Goal: Task Accomplishment & Management: Complete application form

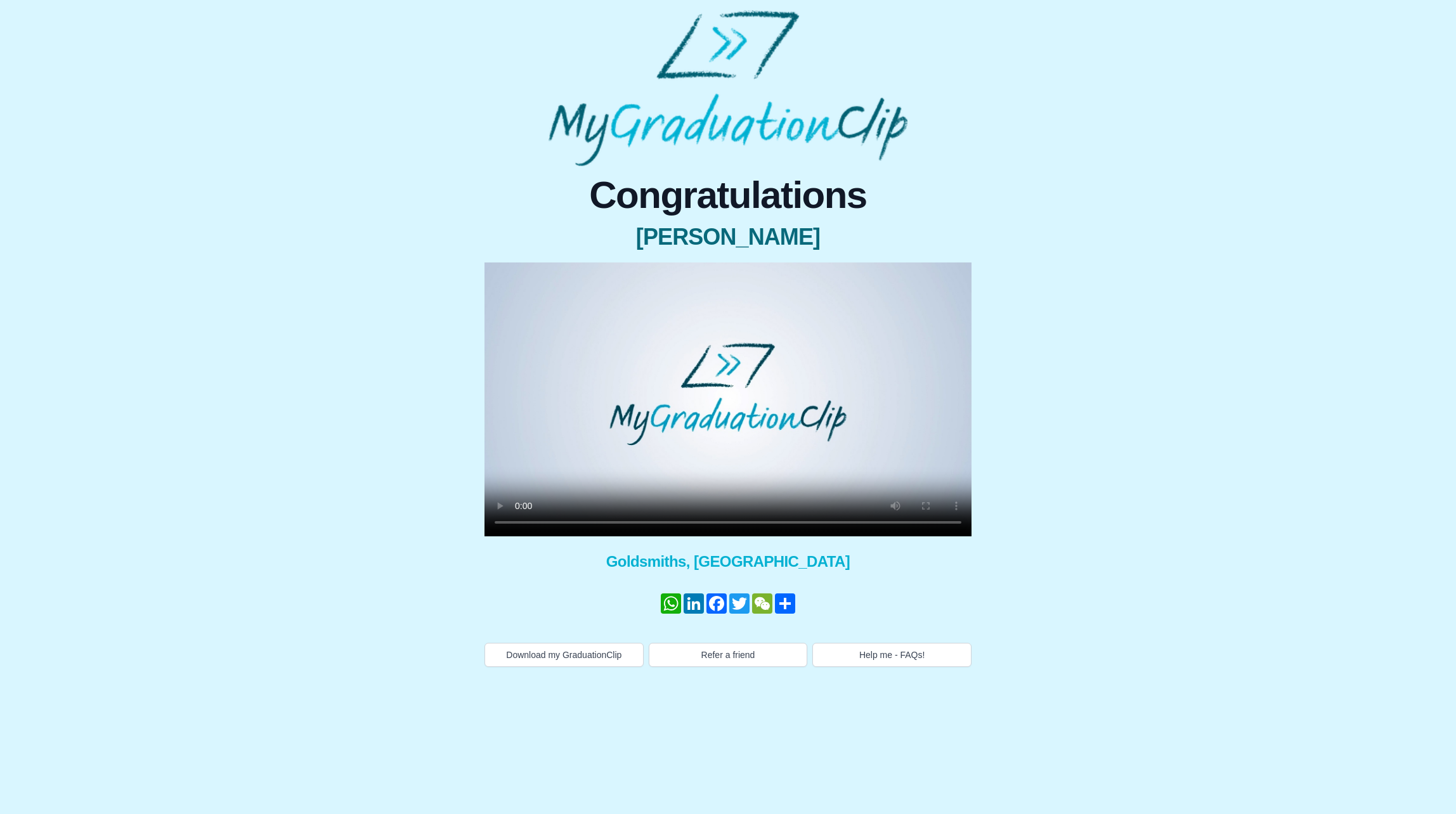
click at [553, 424] on video at bounding box center [728, 399] width 487 height 274
click at [887, 649] on button "Help me - FAQs!" at bounding box center [891, 654] width 159 height 24
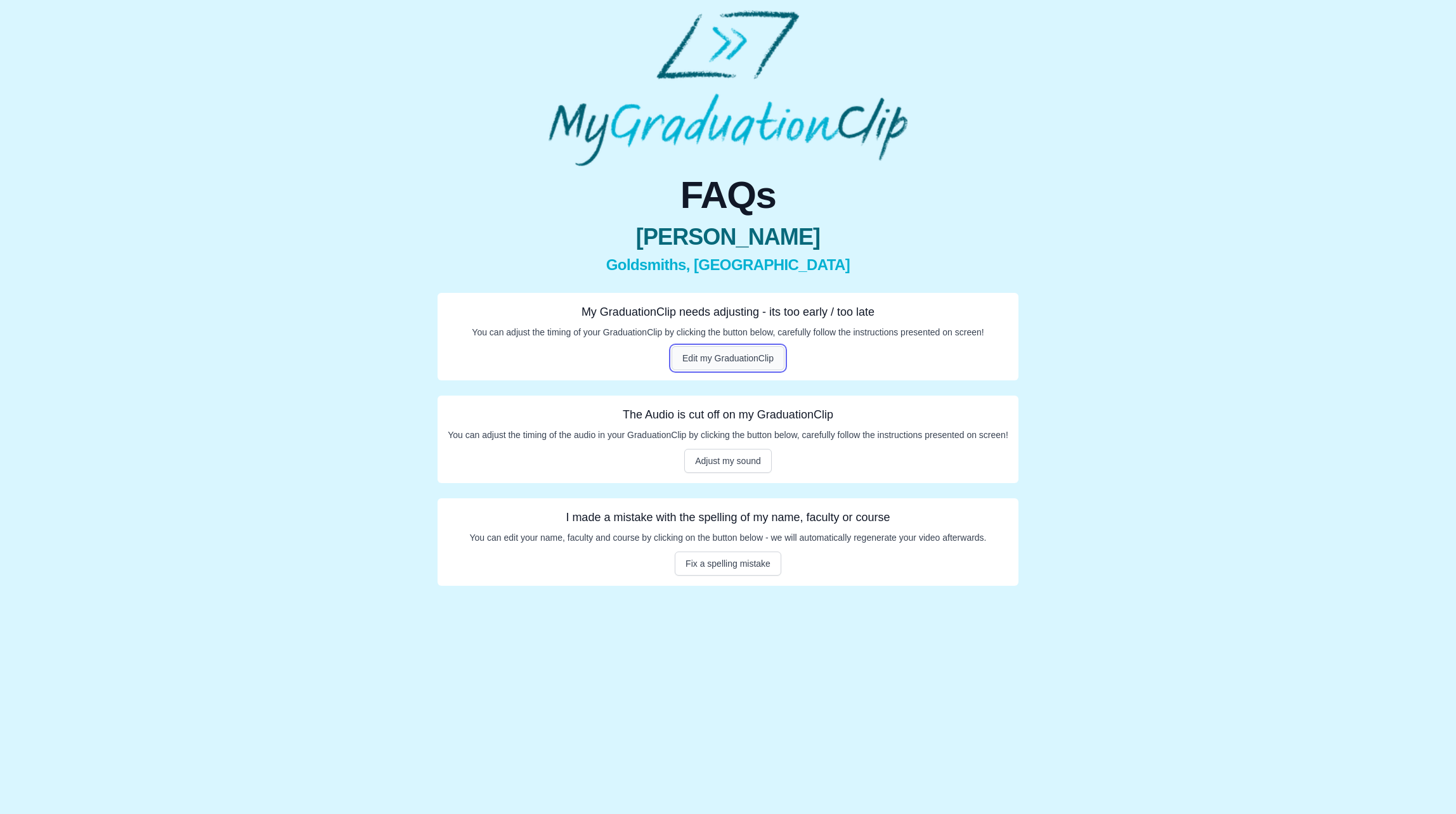
click at [732, 358] on button "Edit my GraduationClip" at bounding box center [728, 358] width 113 height 24
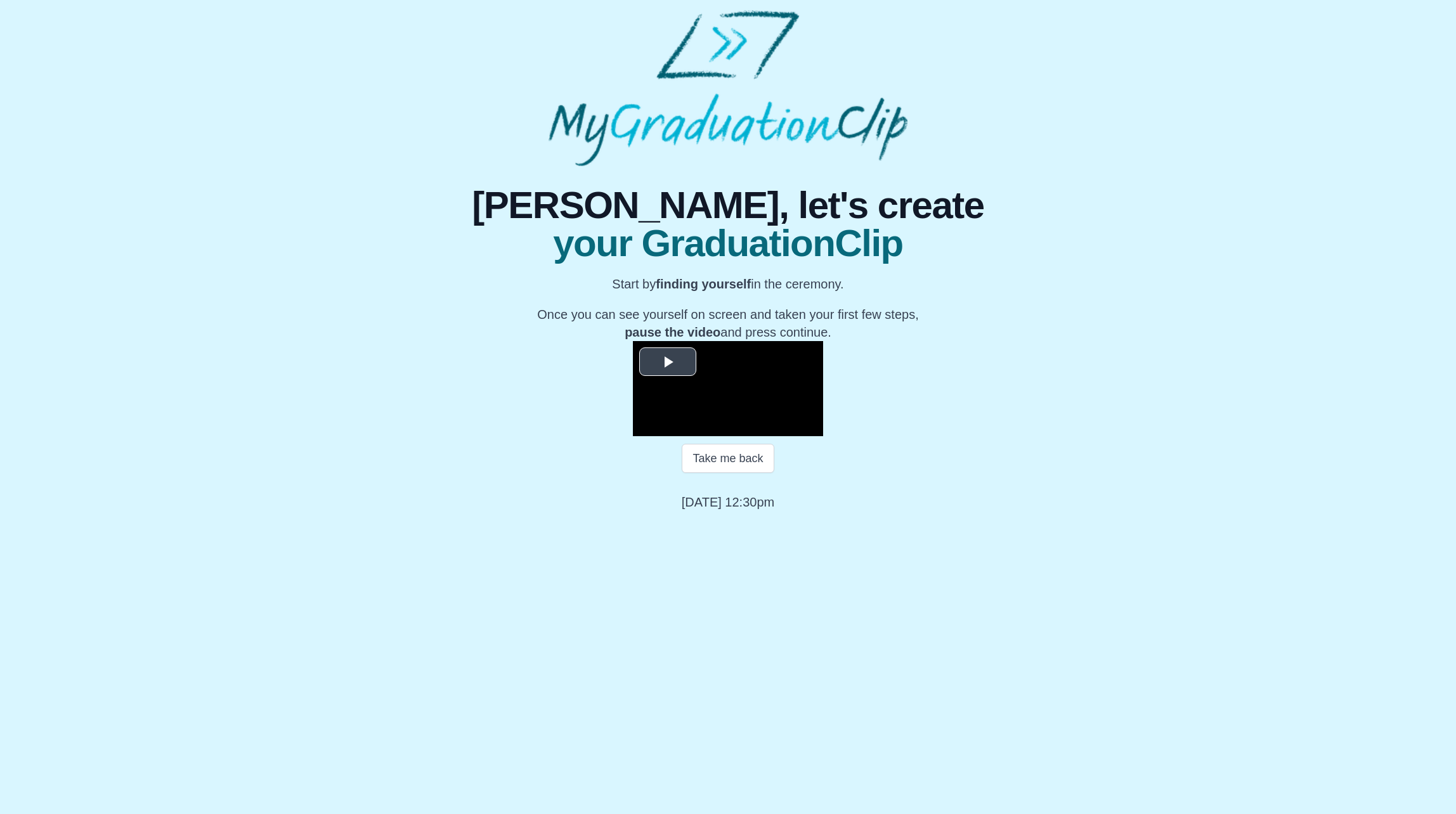
click at [668, 362] on span "Video Player" at bounding box center [668, 362] width 0 height 0
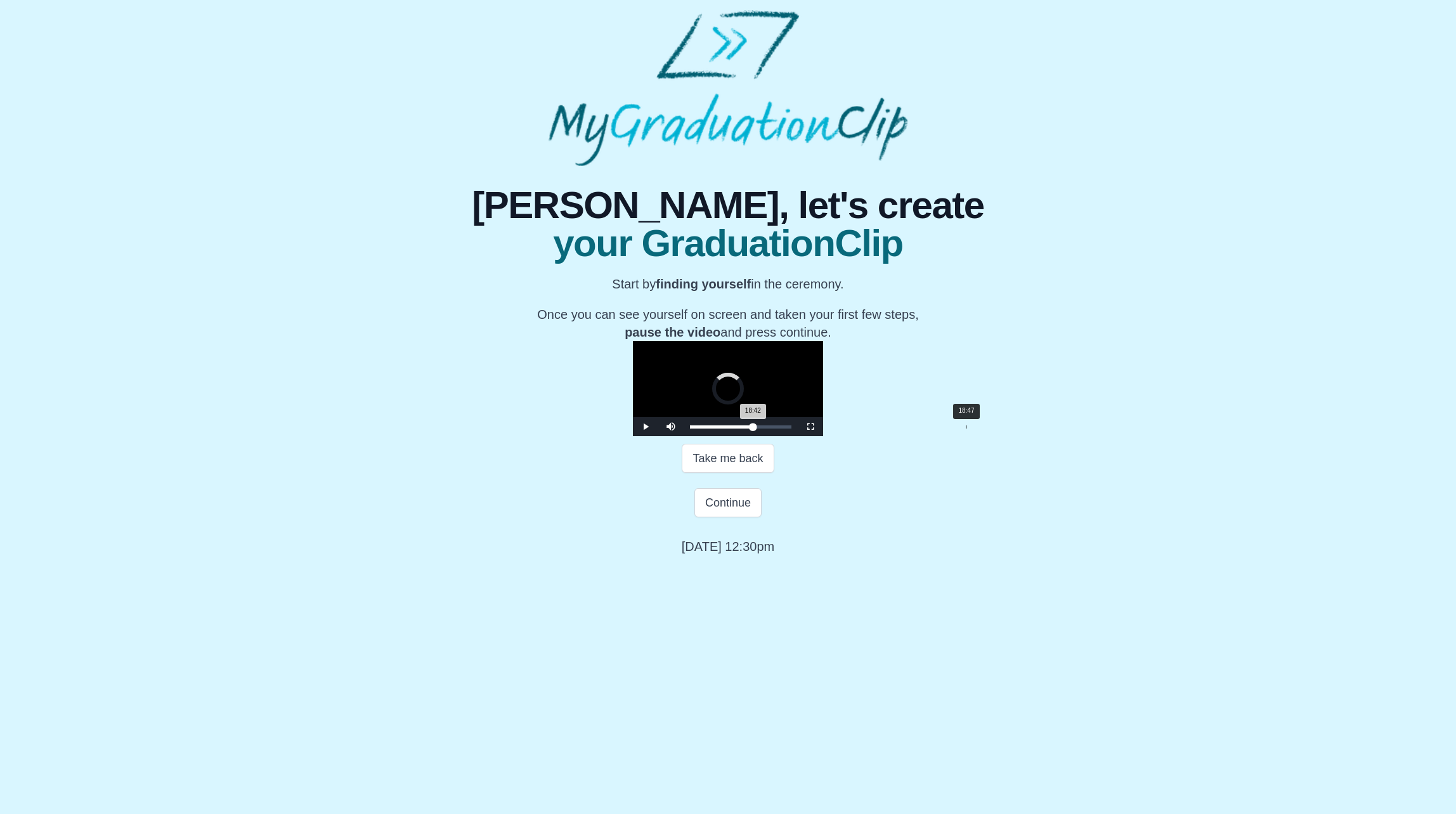
click at [753, 429] on div "18:42 Progress : 0%" at bounding box center [722, 426] width 63 height 3
click at [810, 427] on span "Video Player" at bounding box center [810, 427] width 0 height 0
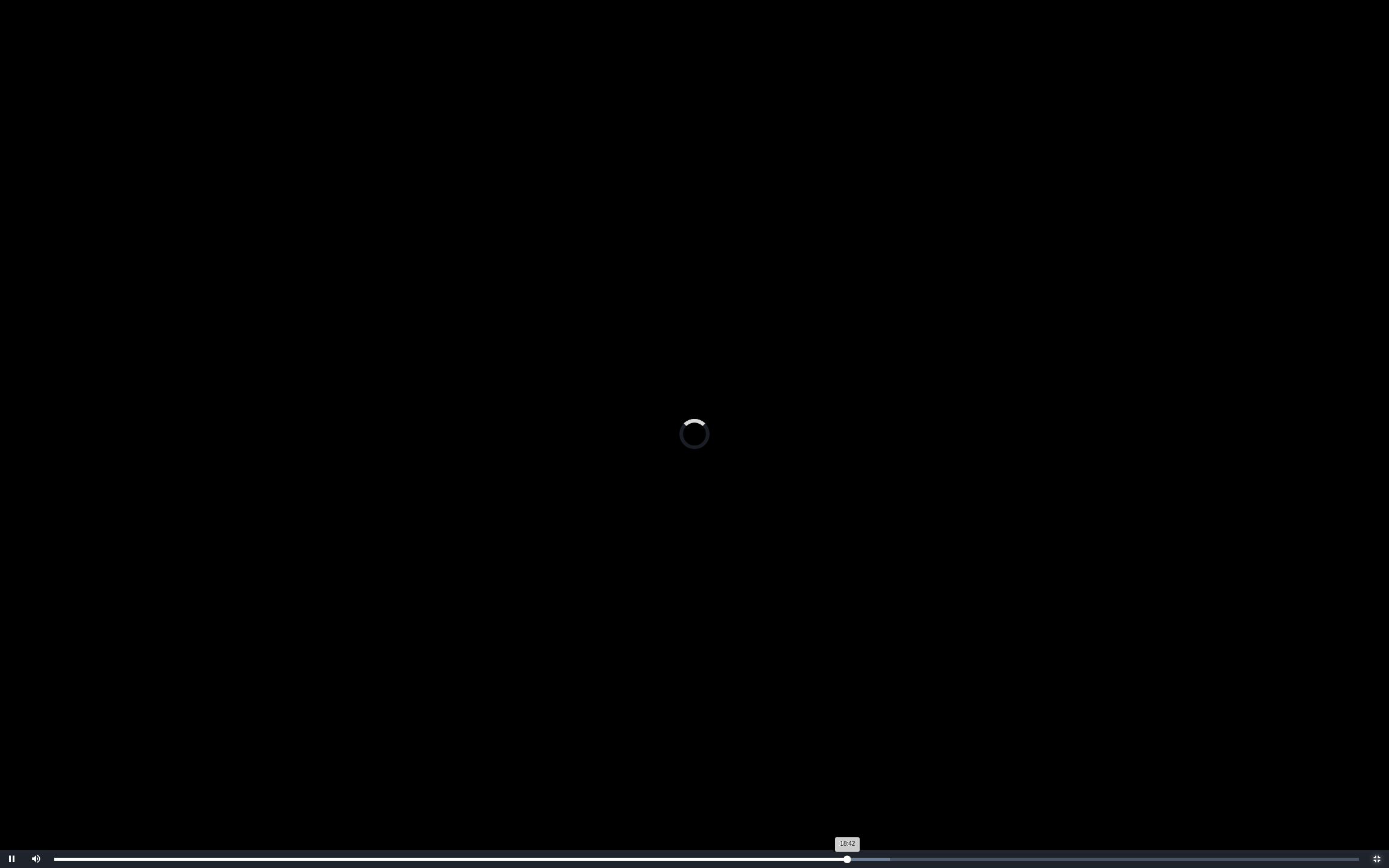
click at [846, 774] on div "18:42 Progress : 0%" at bounding box center [451, 859] width 794 height 3
click at [12, 774] on span "Video Player" at bounding box center [12, 859] width 0 height 0
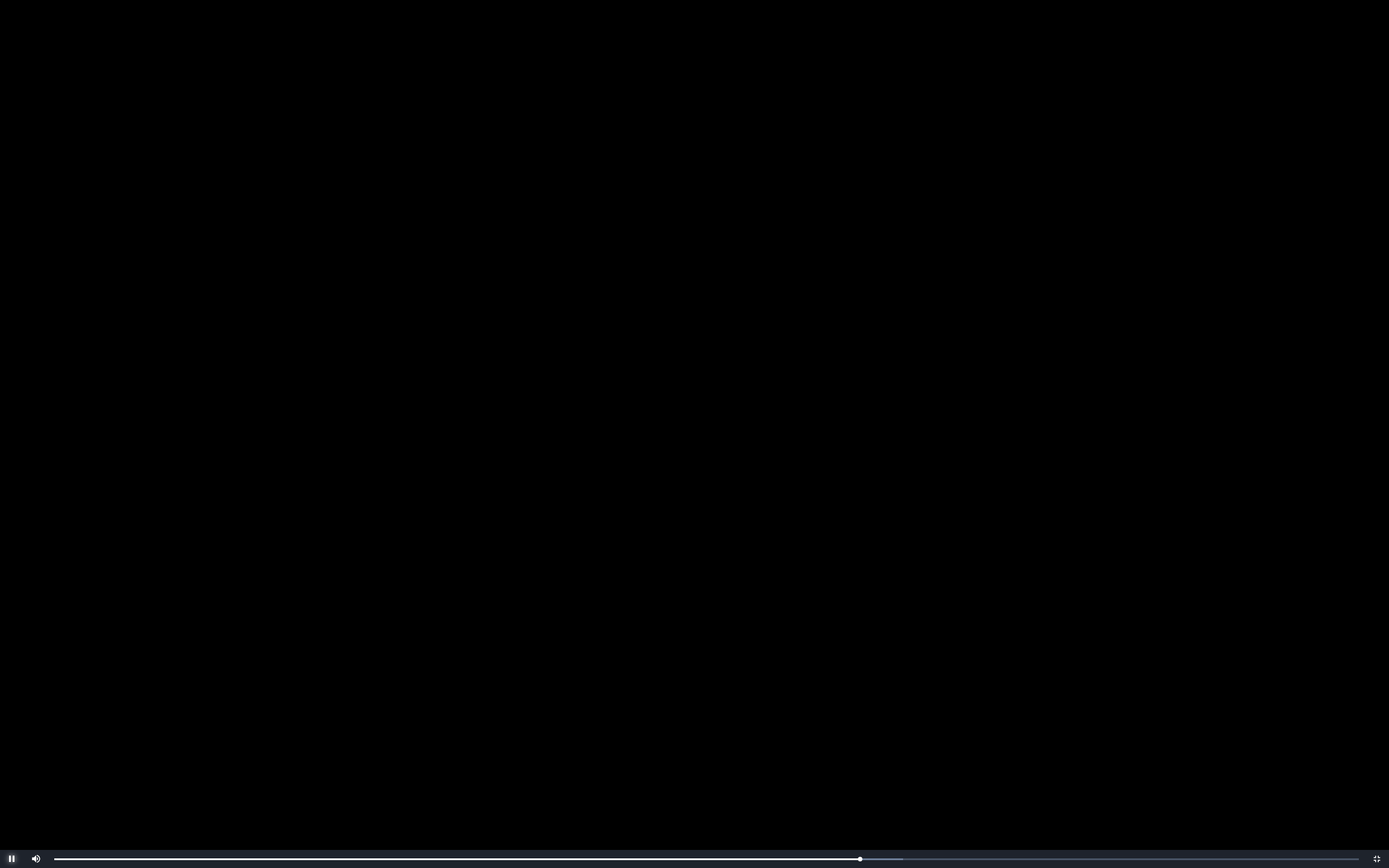
click at [12, 774] on span "Video Player" at bounding box center [12, 859] width 0 height 0
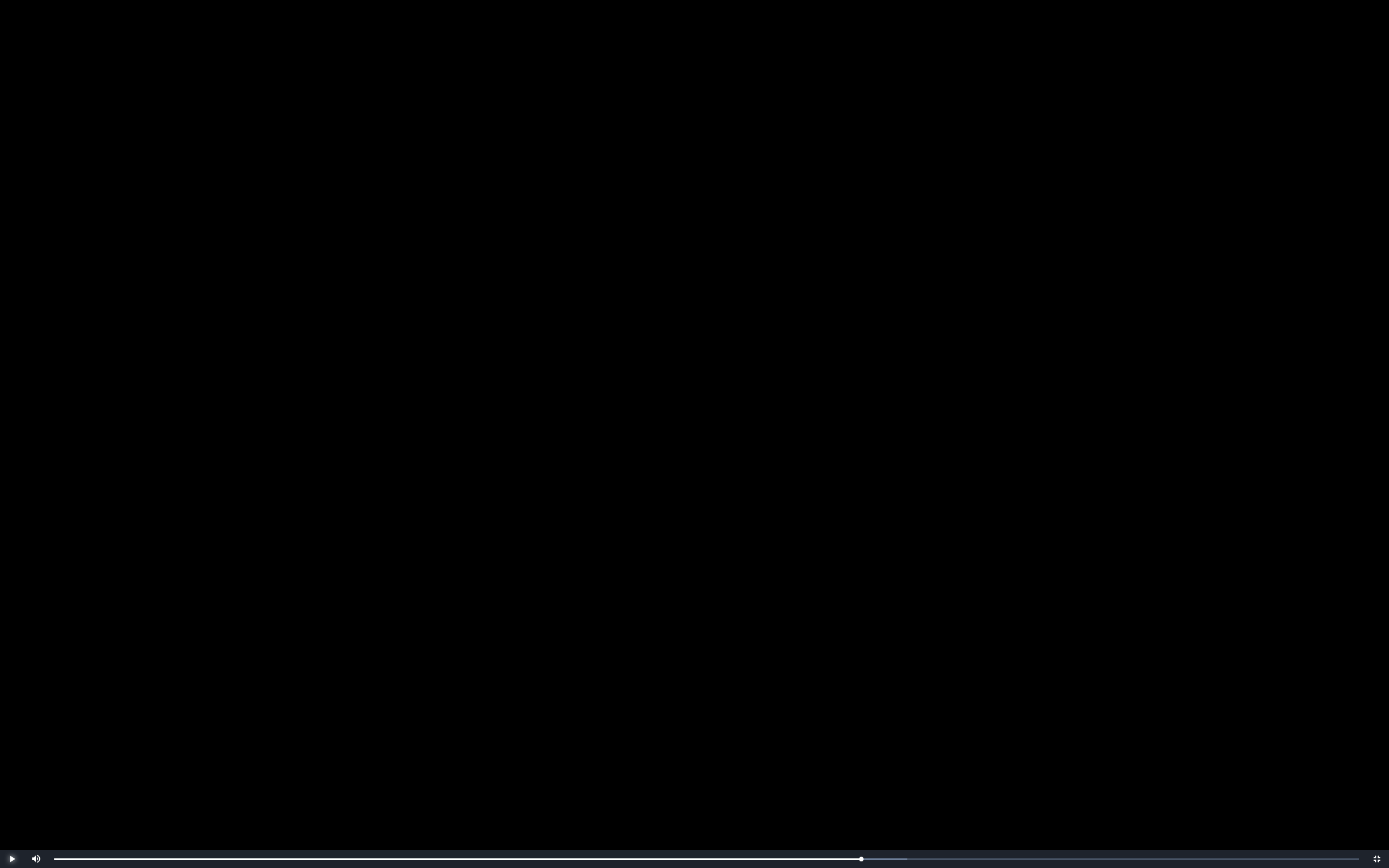
click at [12, 774] on span "Video Player" at bounding box center [12, 859] width 0 height 0
click at [1377, 774] on span "Video Player" at bounding box center [1377, 859] width 0 height 0
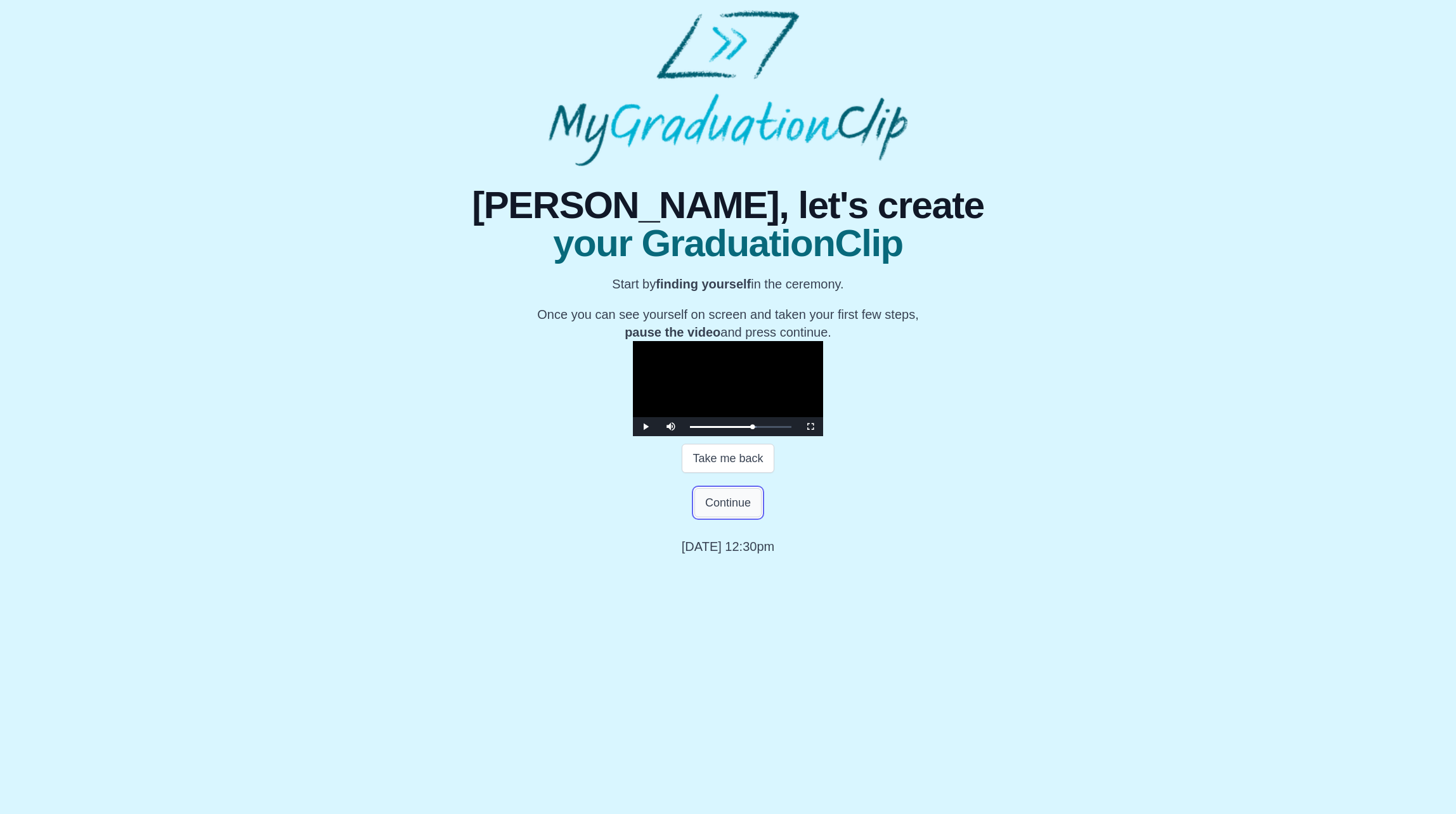
click at [719, 517] on button "Continue" at bounding box center [728, 502] width 68 height 29
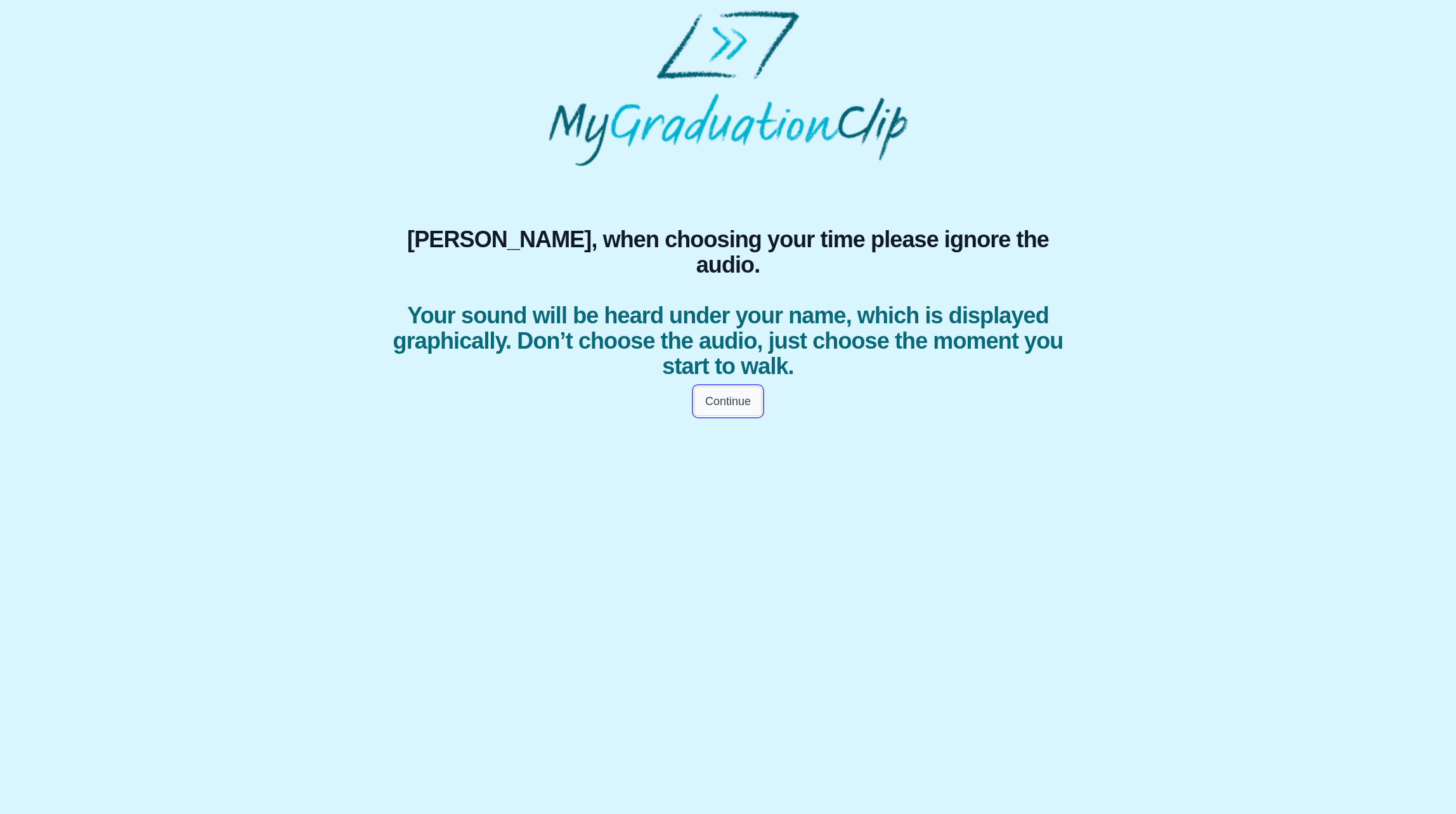
click at [738, 387] on button "Continue" at bounding box center [728, 401] width 68 height 29
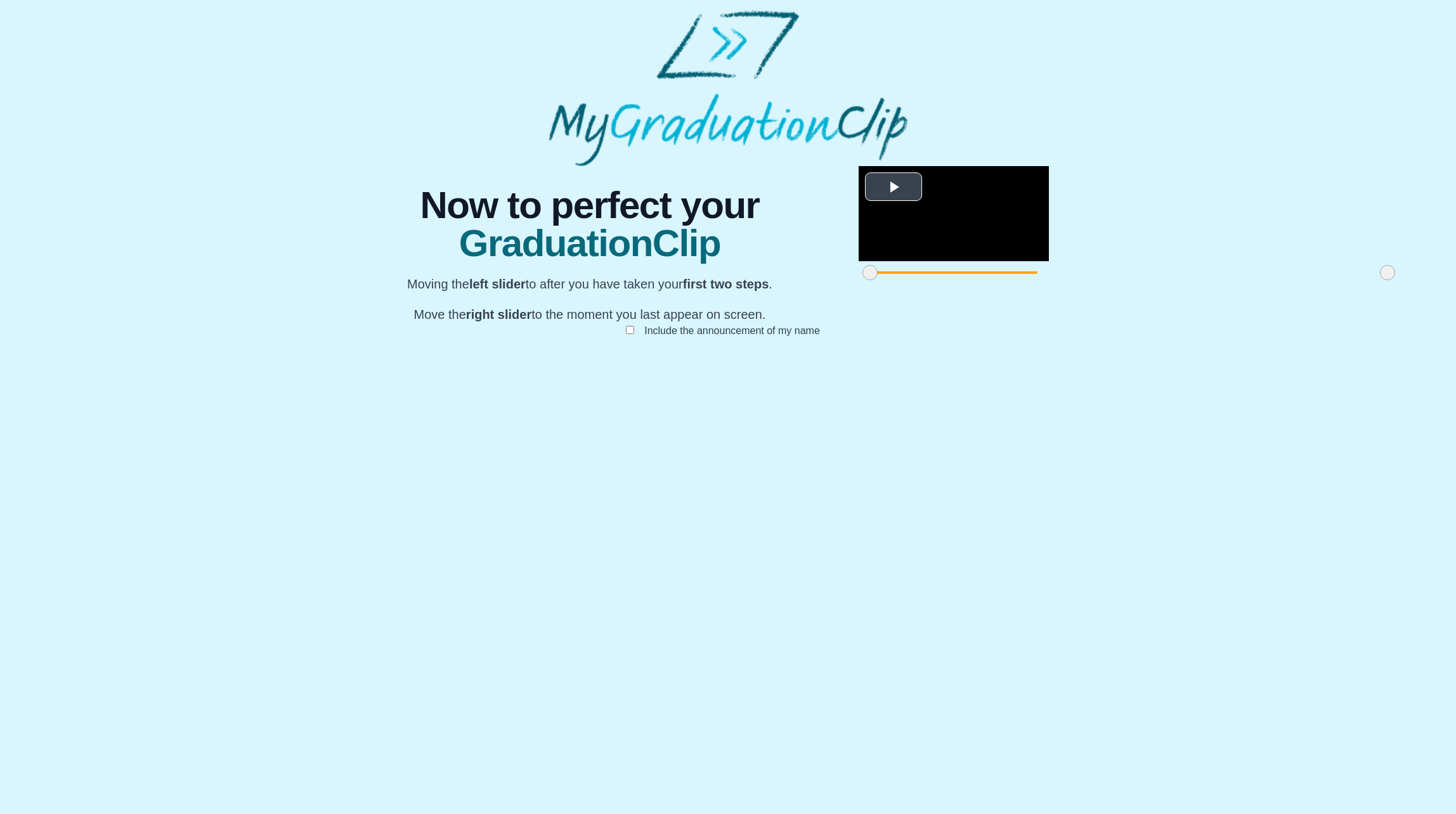
click at [894, 187] on span "Video Player" at bounding box center [894, 187] width 0 height 0
drag, startPoint x: 470, startPoint y: 639, endPoint x: 609, endPoint y: 631, distance: 139.2
click at [1001, 281] on span at bounding box center [1009, 273] width 15 height 15
drag, startPoint x: 980, startPoint y: 640, endPoint x: 995, endPoint y: 635, distance: 15.8
click at [1376, 284] on div at bounding box center [1388, 273] width 23 height 23
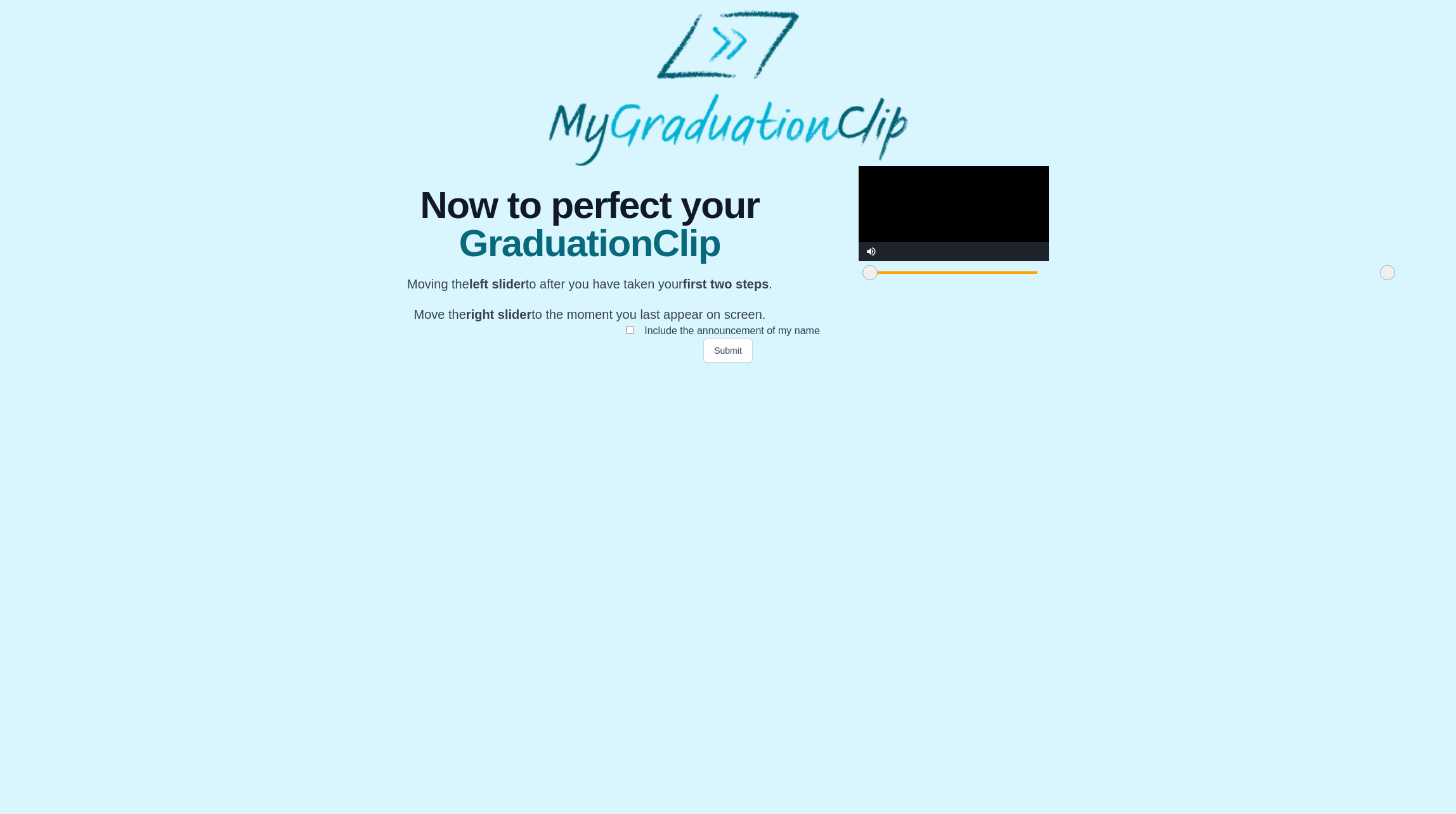
drag, startPoint x: 607, startPoint y: 639, endPoint x: 459, endPoint y: 637, distance: 148.0
click at [859, 284] on div at bounding box center [870, 273] width 23 height 23
drag, startPoint x: 987, startPoint y: 641, endPoint x: 1000, endPoint y: 639, distance: 13.2
click at [1014, 362] on div "**********" at bounding box center [728, 264] width 728 height 197
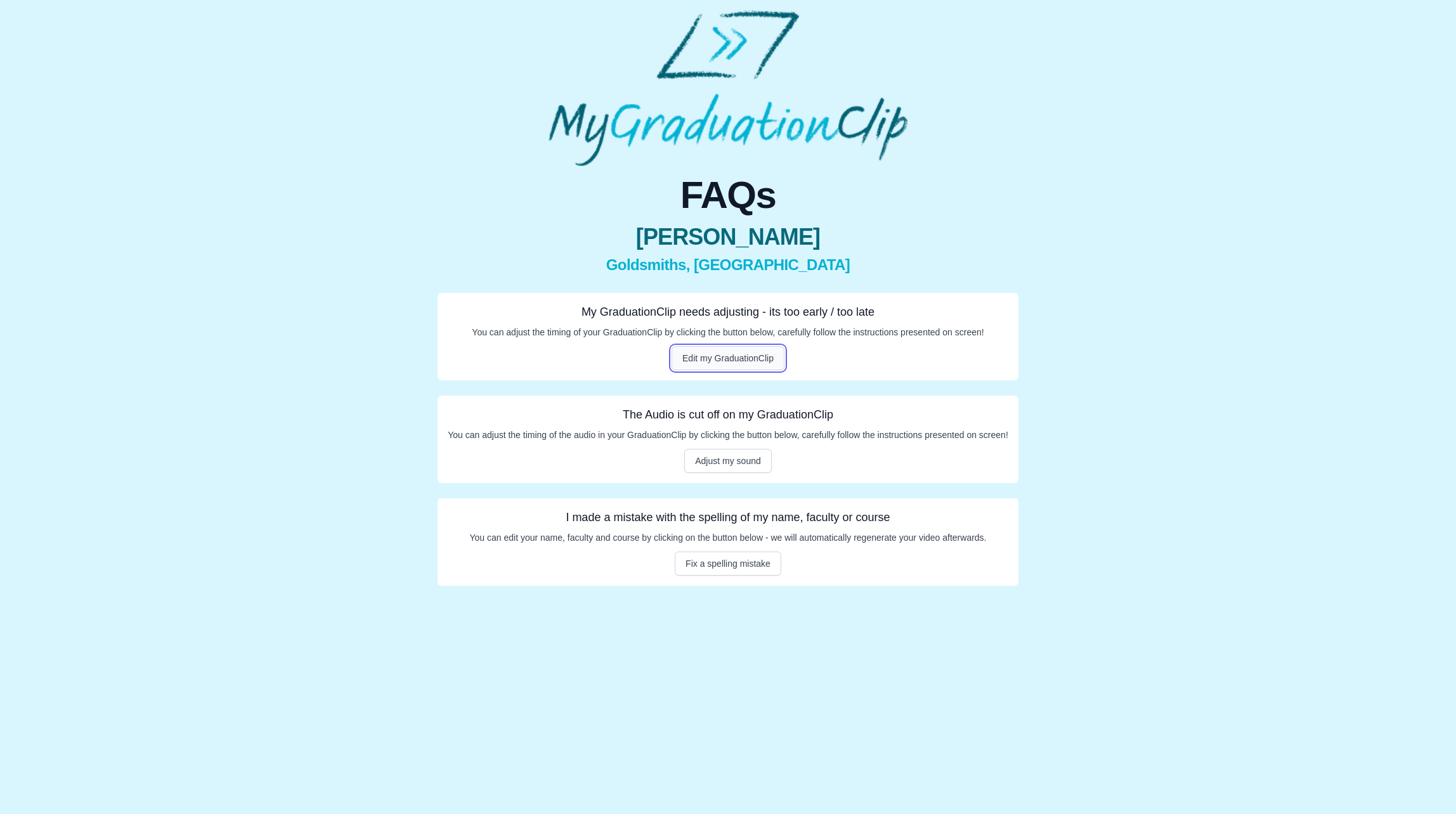
click at [708, 362] on button "Edit my GraduationClip" at bounding box center [728, 358] width 113 height 24
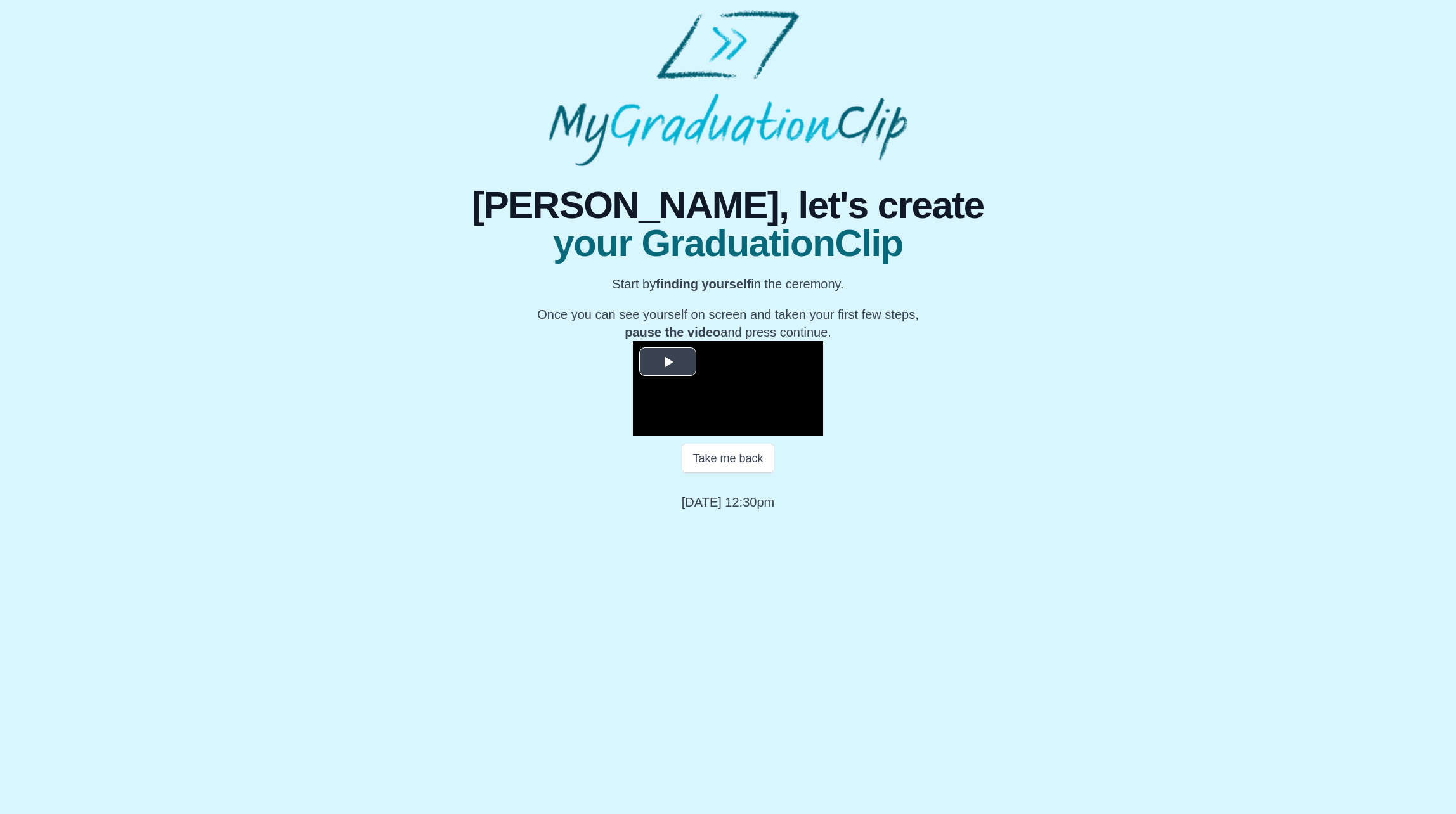
click at [668, 362] on span "Video Player" at bounding box center [668, 362] width 0 height 0
click at [810, 427] on span "Video Player" at bounding box center [810, 427] width 0 height 0
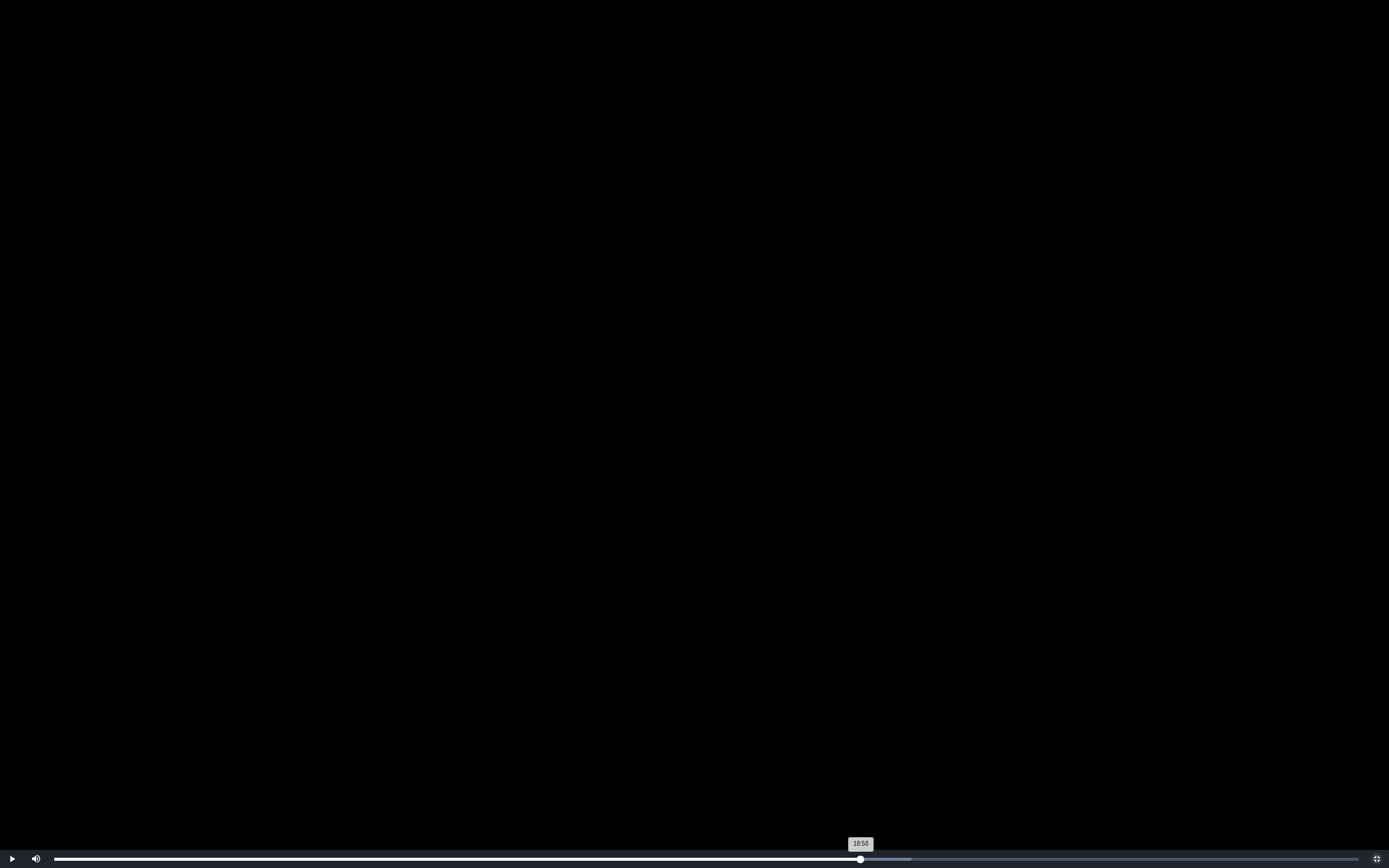
drag, startPoint x: 865, startPoint y: 858, endPoint x: 859, endPoint y: 857, distance: 6.1
click at [859, 774] on div "18:58 Progress : 0%" at bounding box center [458, 859] width 807 height 3
click at [12, 774] on span "Video Player" at bounding box center [12, 859] width 0 height 0
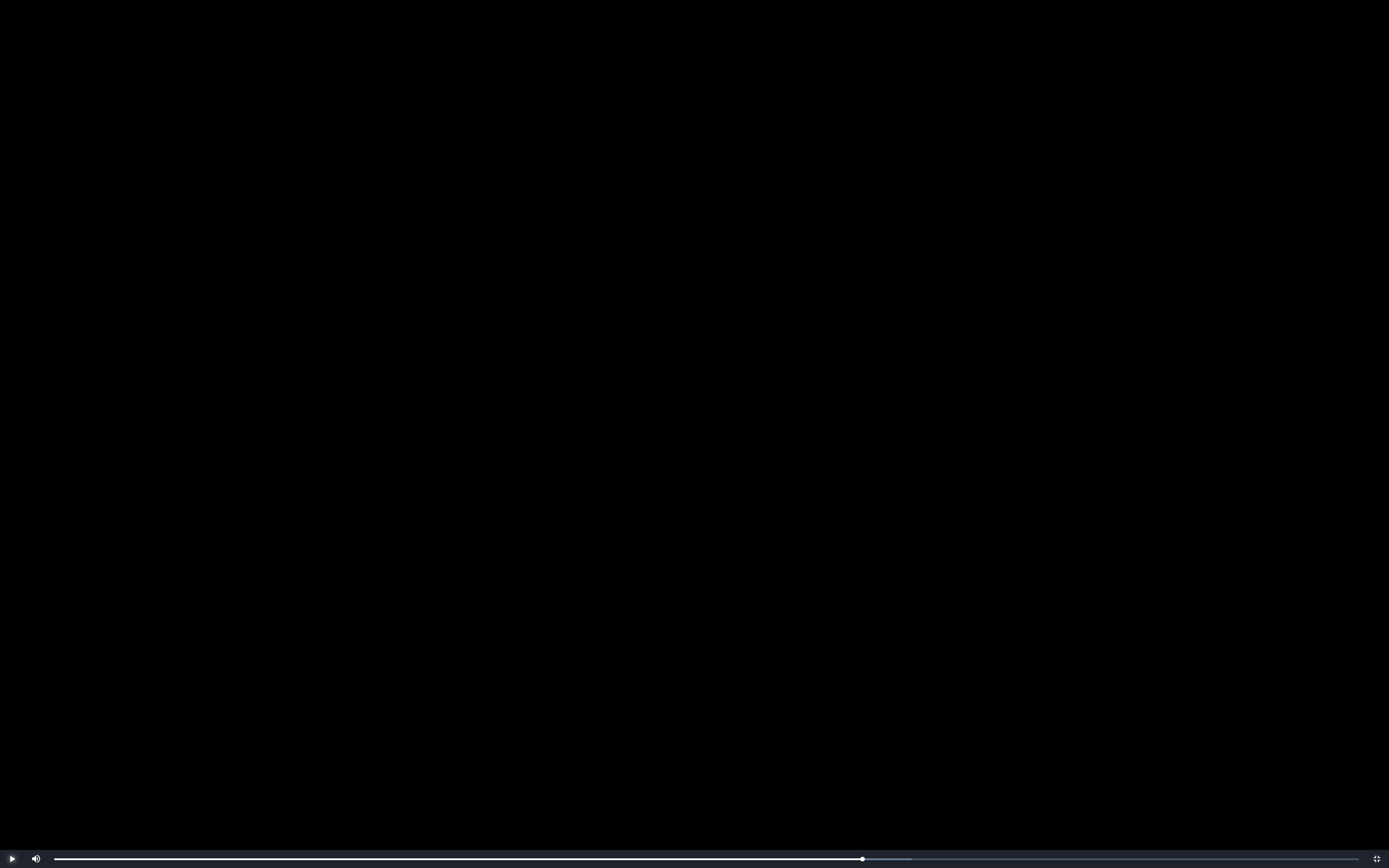
click at [12, 774] on span "Video Player" at bounding box center [12, 859] width 0 height 0
click at [1377, 774] on span "Video Player" at bounding box center [1377, 859] width 0 height 0
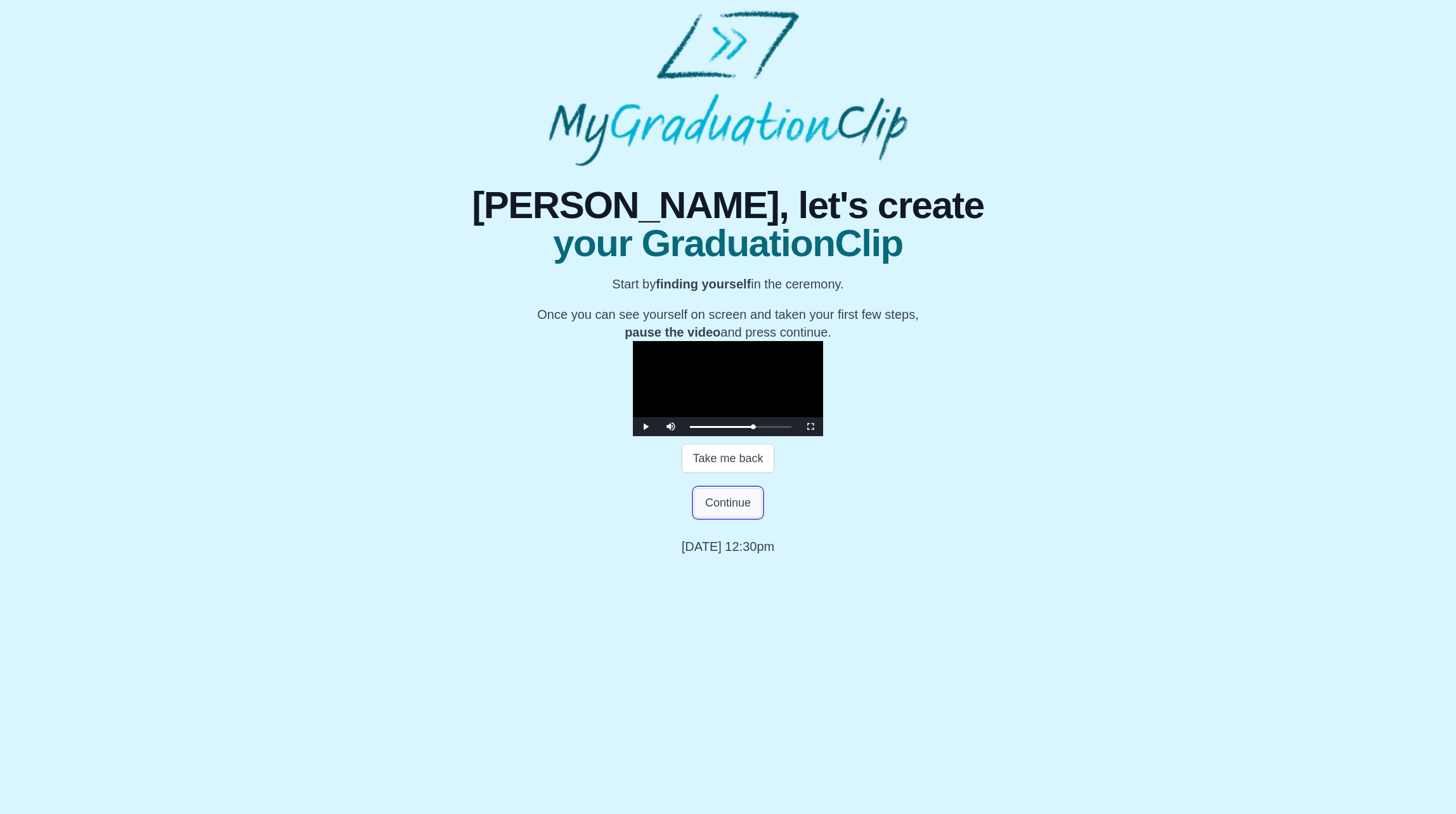
click at [714, 517] on button "Continue" at bounding box center [728, 502] width 68 height 29
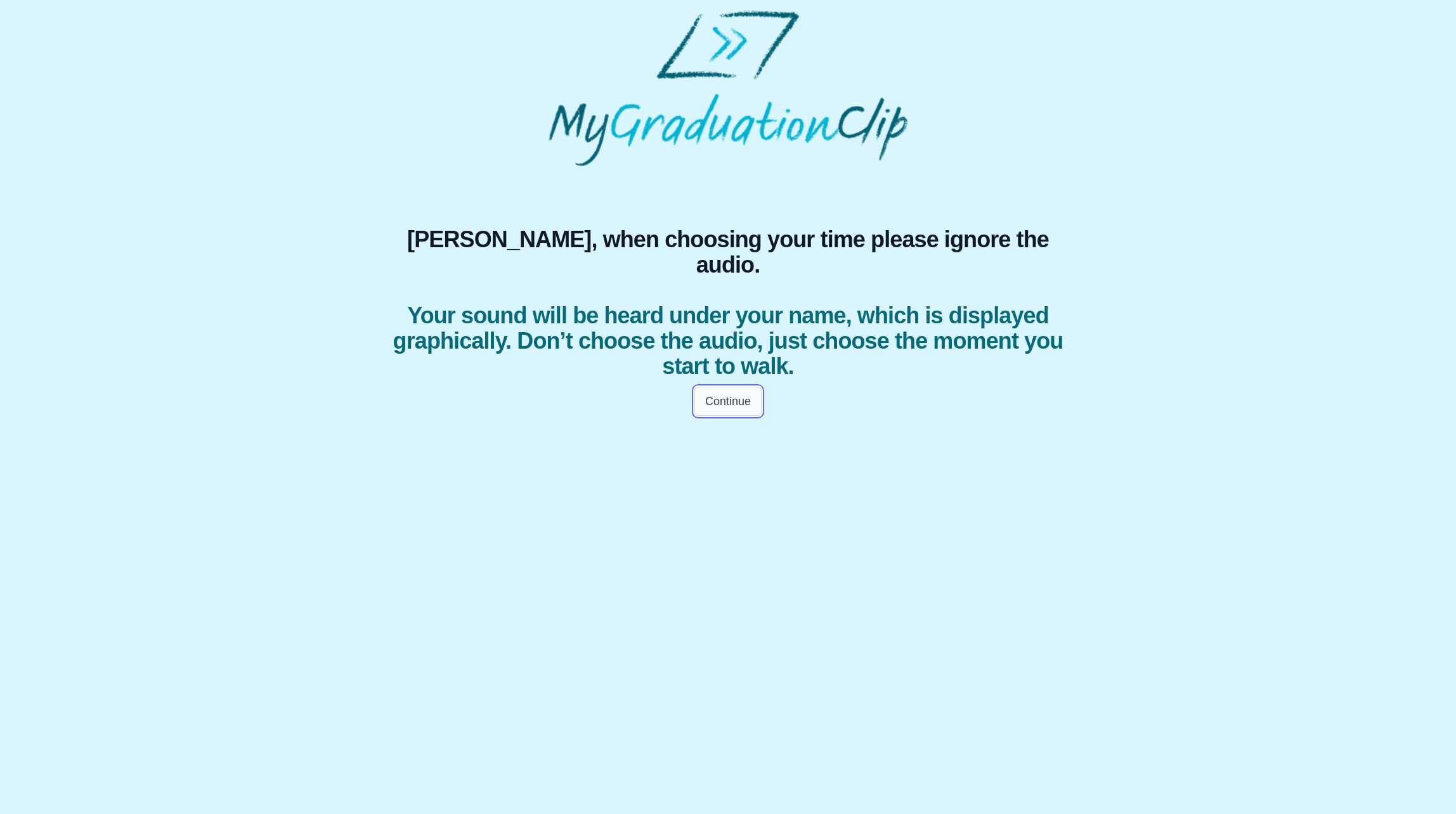
click at [728, 387] on button "Continue" at bounding box center [728, 401] width 68 height 29
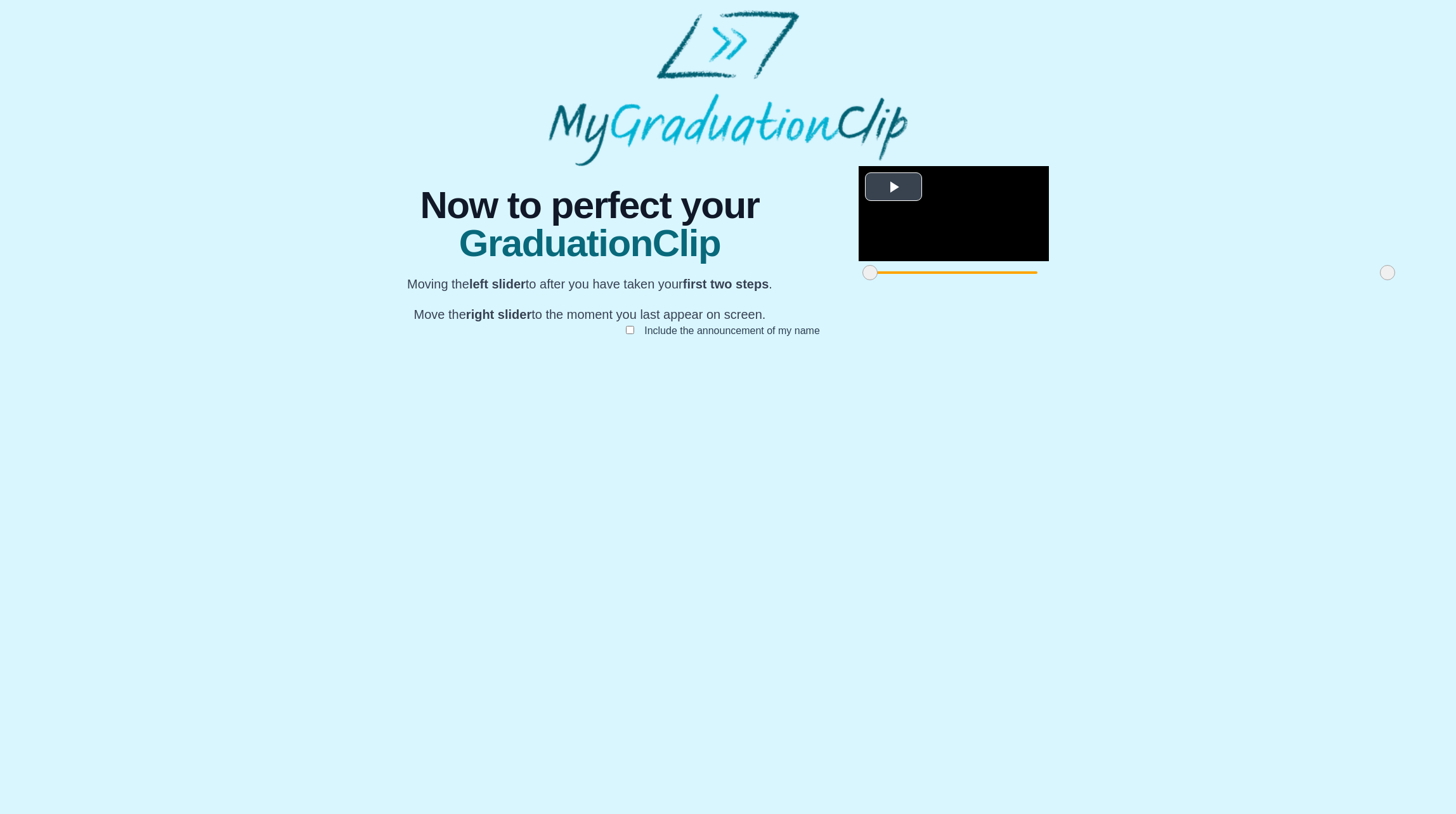
click at [894, 187] on span "Video Player" at bounding box center [894, 187] width 0 height 0
drag, startPoint x: 989, startPoint y: 639, endPoint x: 1011, endPoint y: 639, distance: 22.0
click at [1011, 362] on div "**********" at bounding box center [728, 264] width 728 height 197
drag, startPoint x: 988, startPoint y: 639, endPoint x: 673, endPoint y: 641, distance: 315.0
click at [1000, 362] on div "**********" at bounding box center [728, 264] width 728 height 197
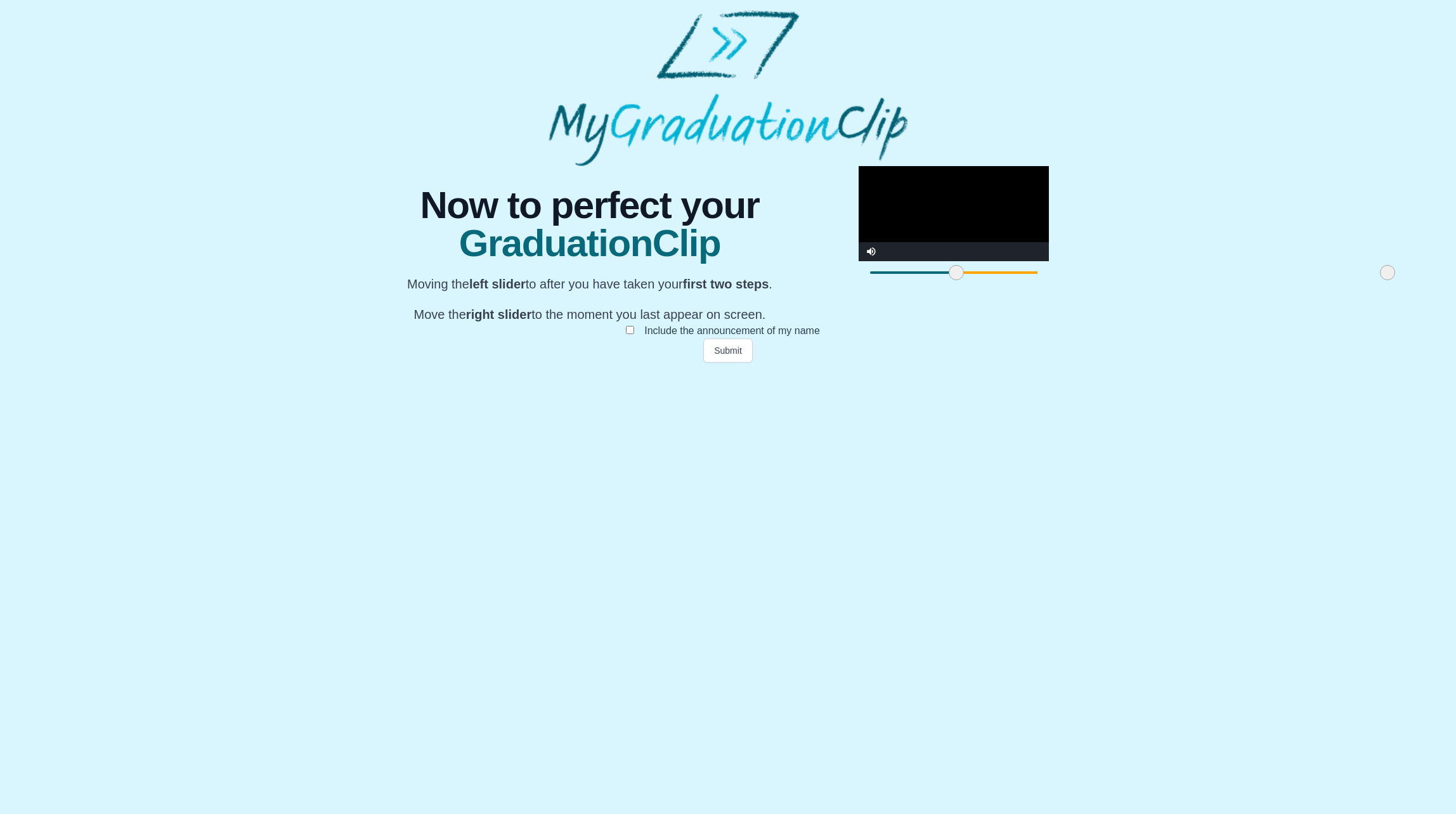
drag, startPoint x: 464, startPoint y: 639, endPoint x: 551, endPoint y: 641, distance: 87.0
click at [949, 281] on span at bounding box center [957, 273] width 15 height 15
drag, startPoint x: 987, startPoint y: 642, endPoint x: 1063, endPoint y: 647, distance: 76.2
click at [1061, 362] on div "**********" at bounding box center [728, 264] width 728 height 197
click at [722, 362] on button "Submit" at bounding box center [728, 350] width 49 height 24
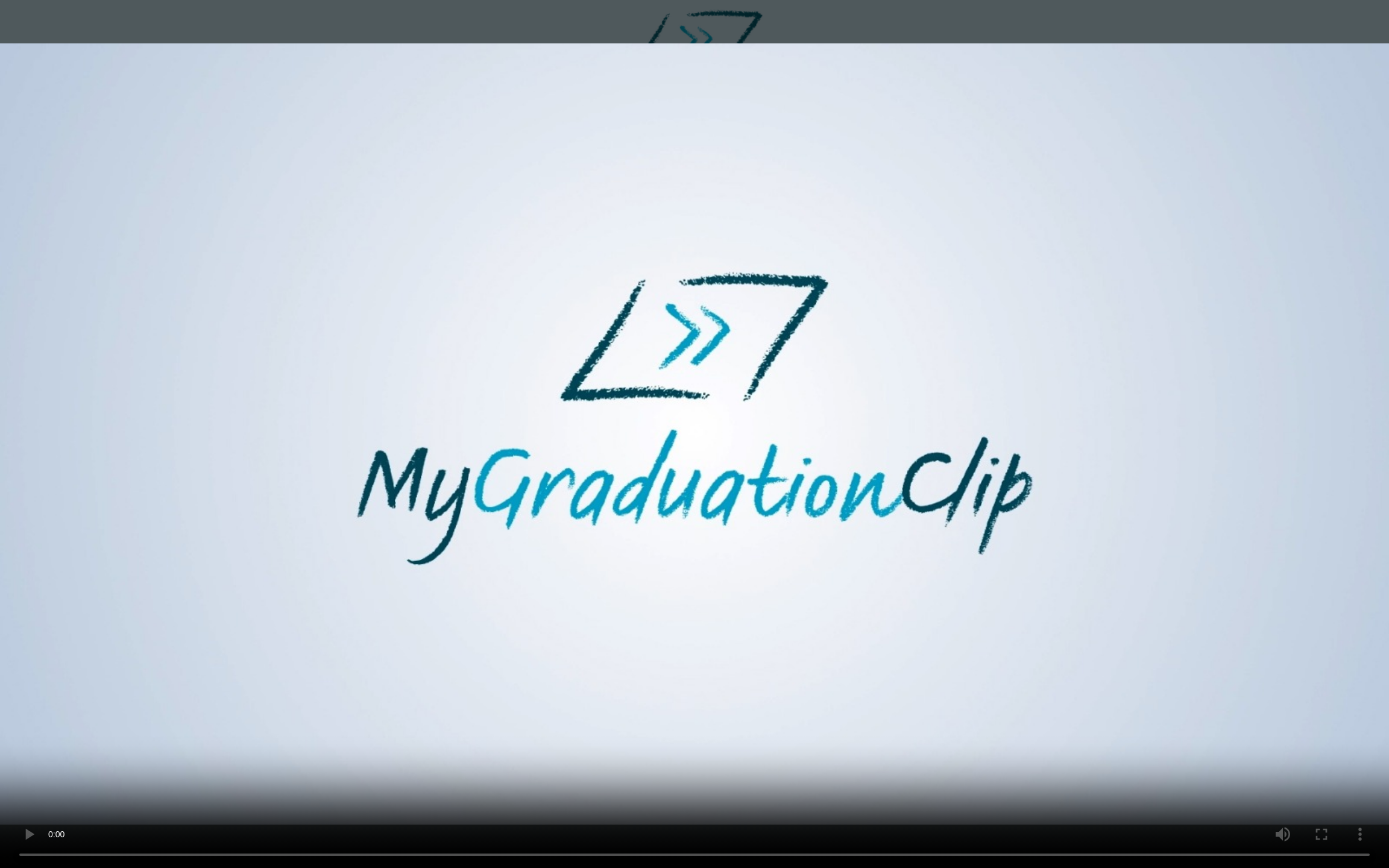
drag, startPoint x: 705, startPoint y: 738, endPoint x: 613, endPoint y: 714, distance: 95.1
click at [606, 711] on video at bounding box center [694, 434] width 1389 height 868
click at [702, 757] on video at bounding box center [694, 434] width 1389 height 868
click at [965, 774] on video at bounding box center [694, 434] width 1389 height 868
click at [813, 712] on video at bounding box center [694, 434] width 1389 height 868
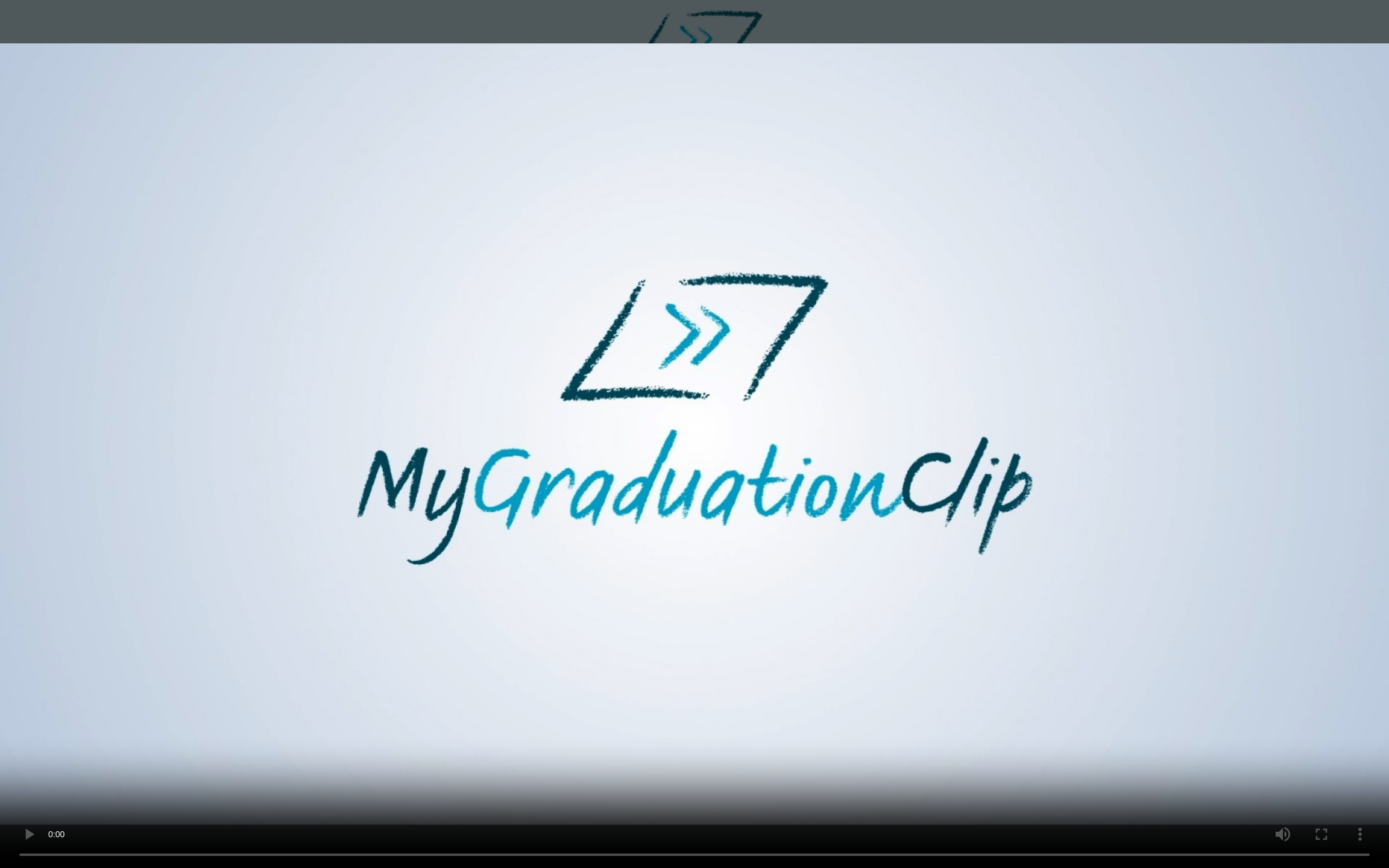
click at [568, 675] on video at bounding box center [694, 434] width 1389 height 868
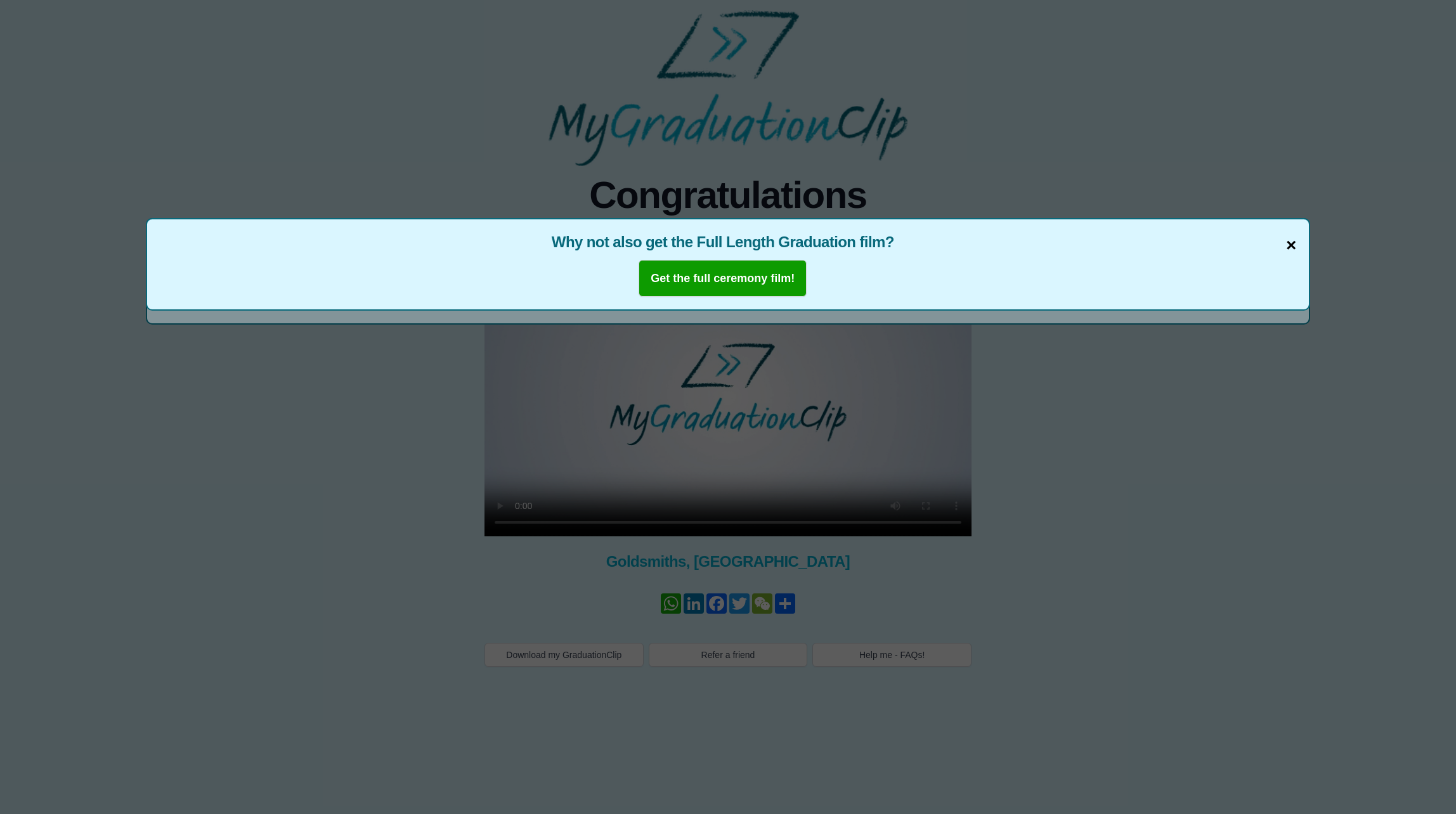
click at [1289, 250] on span "×" at bounding box center [1291, 245] width 10 height 27
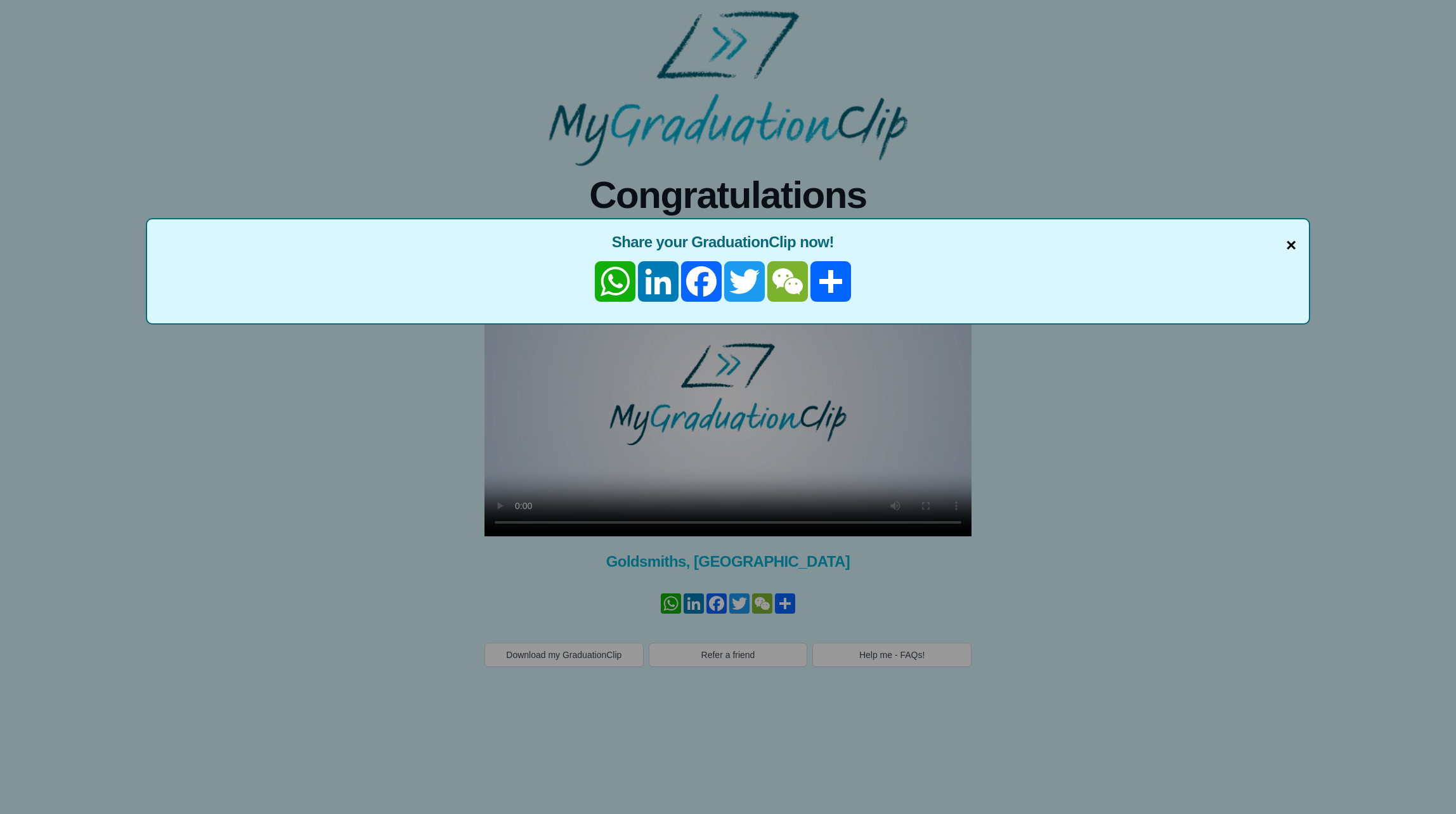
click at [1293, 244] on span "×" at bounding box center [1291, 245] width 10 height 27
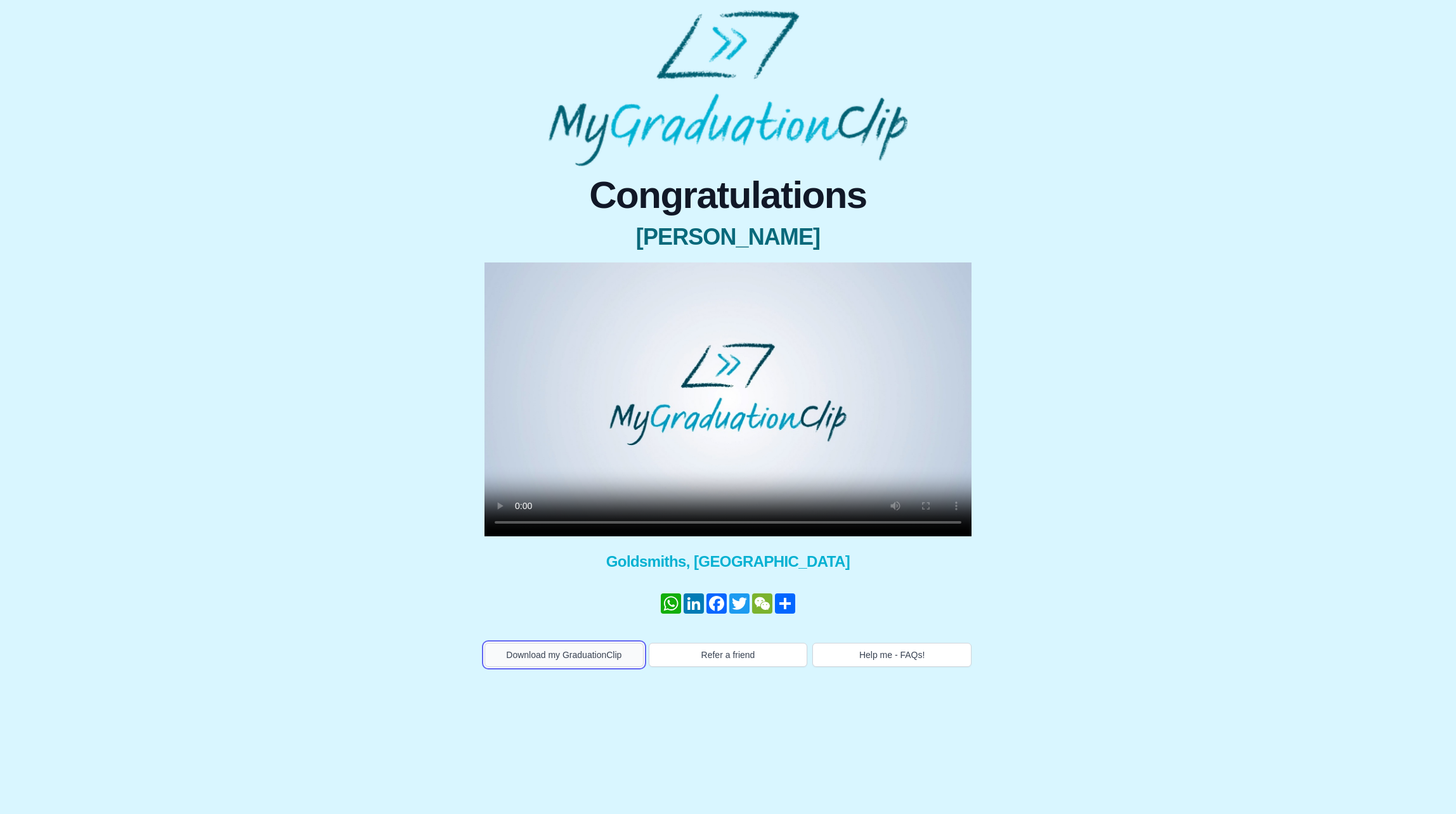
click at [553, 662] on button "Download my GraduationClip" at bounding box center [563, 654] width 159 height 24
click at [924, 662] on button "Help me - FAQs!" at bounding box center [891, 654] width 159 height 24
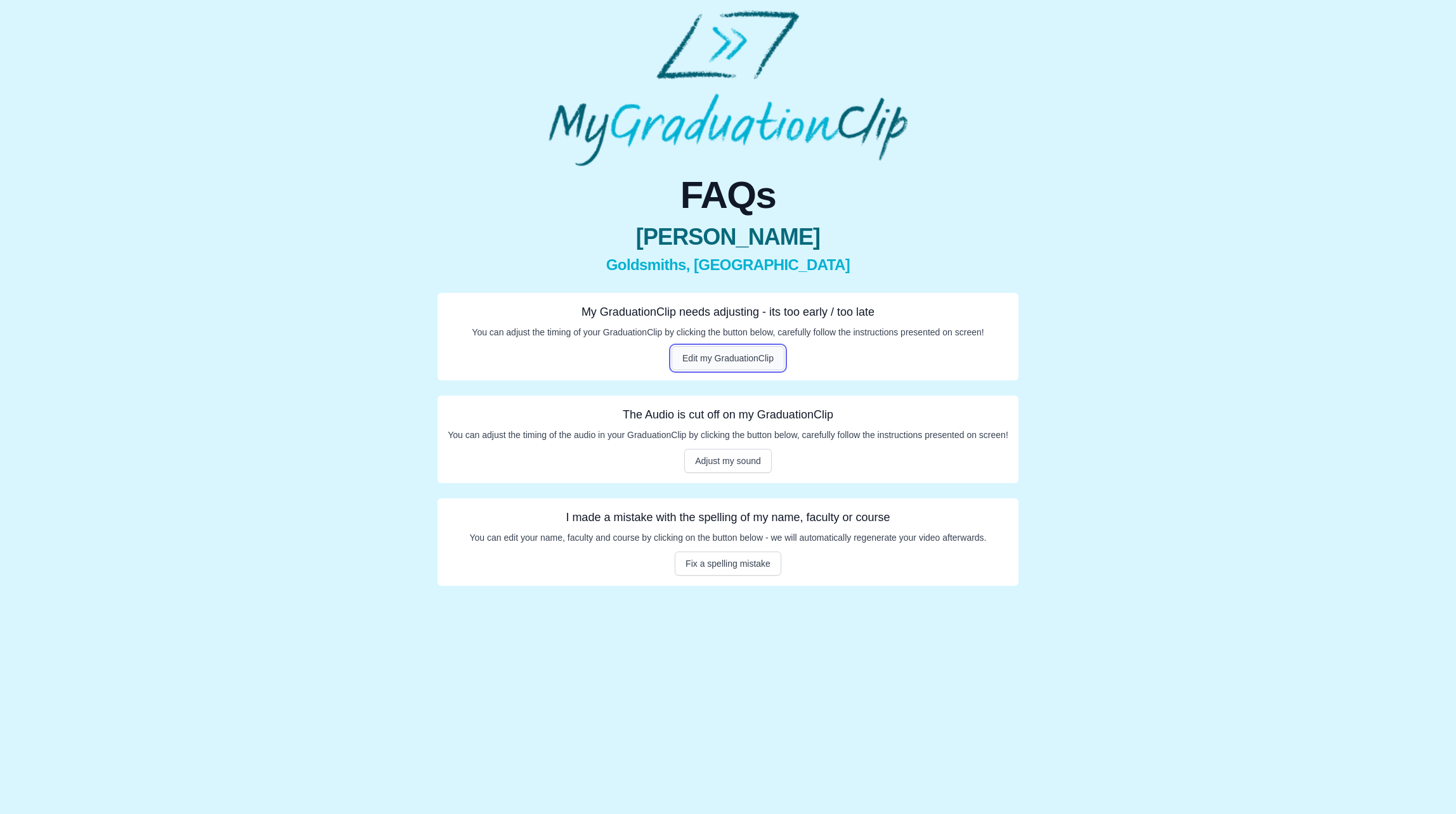
click at [728, 362] on button "Edit my GraduationClip" at bounding box center [728, 358] width 113 height 24
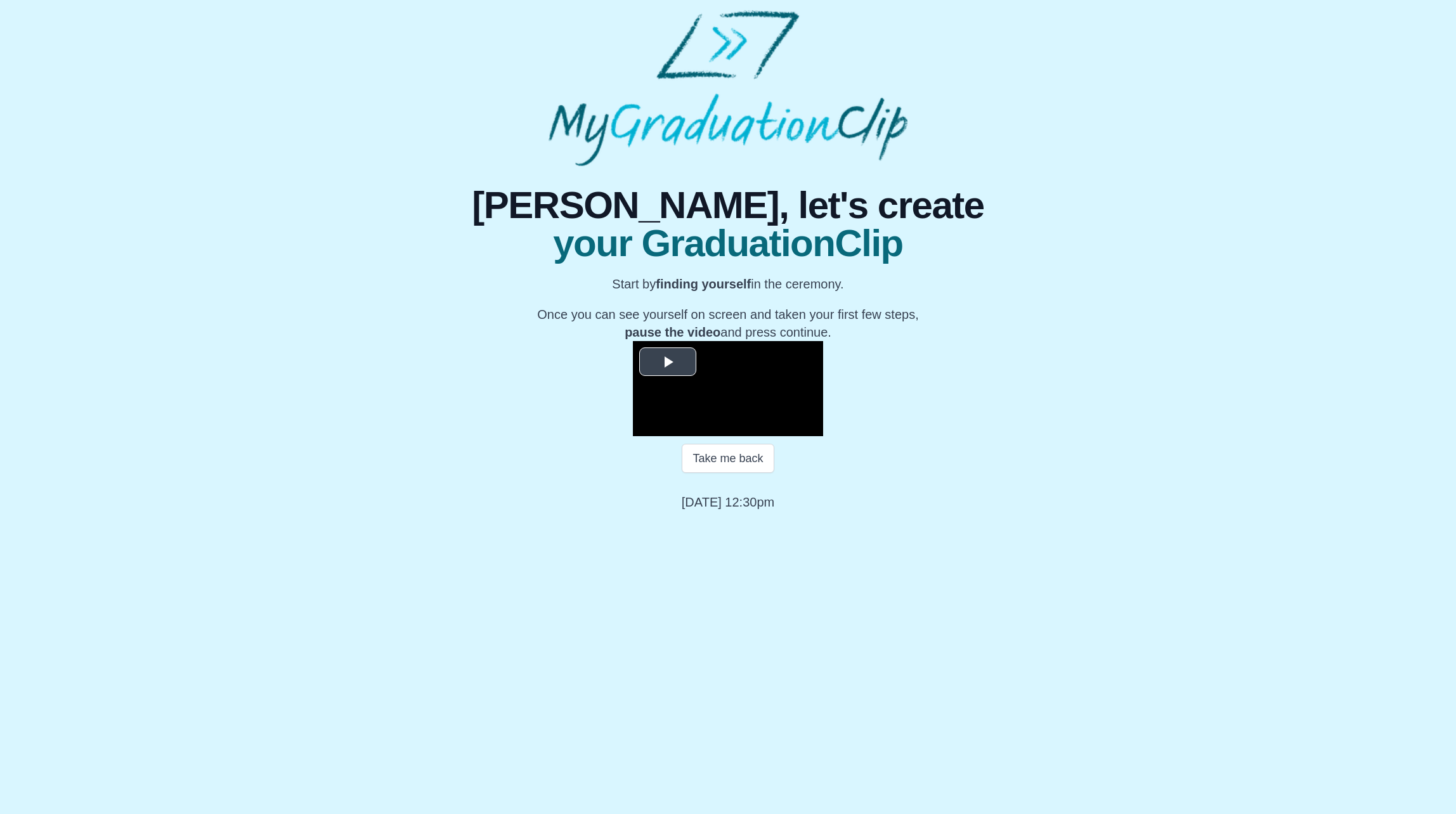
click at [668, 362] on span "Video Player" at bounding box center [668, 362] width 0 height 0
click at [810, 427] on span "Video Player" at bounding box center [810, 427] width 0 height 0
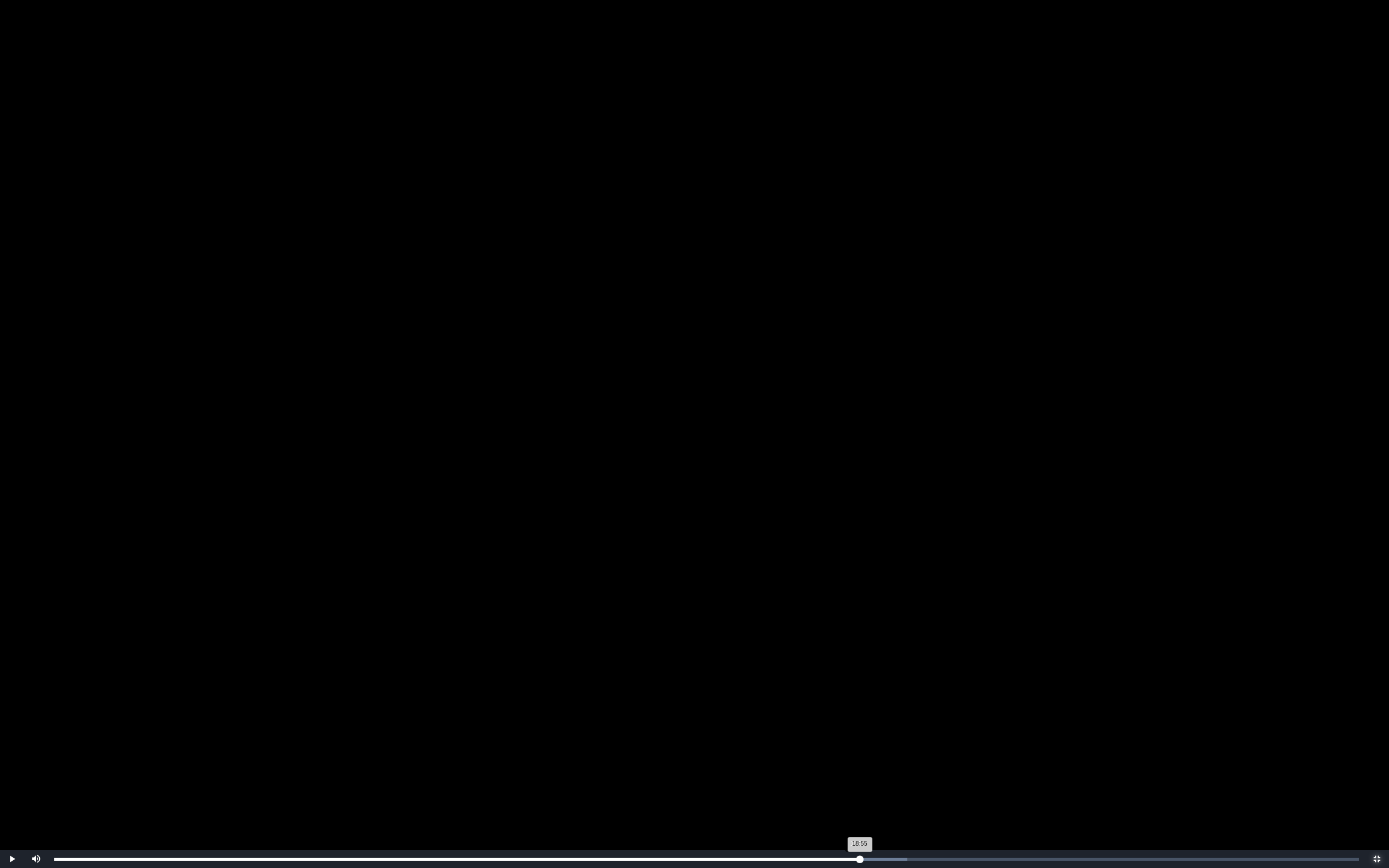
click at [857, 774] on div "18:55 Progress : 0%" at bounding box center [457, 859] width 806 height 3
click at [12, 774] on span "Video Player" at bounding box center [12, 859] width 0 height 0
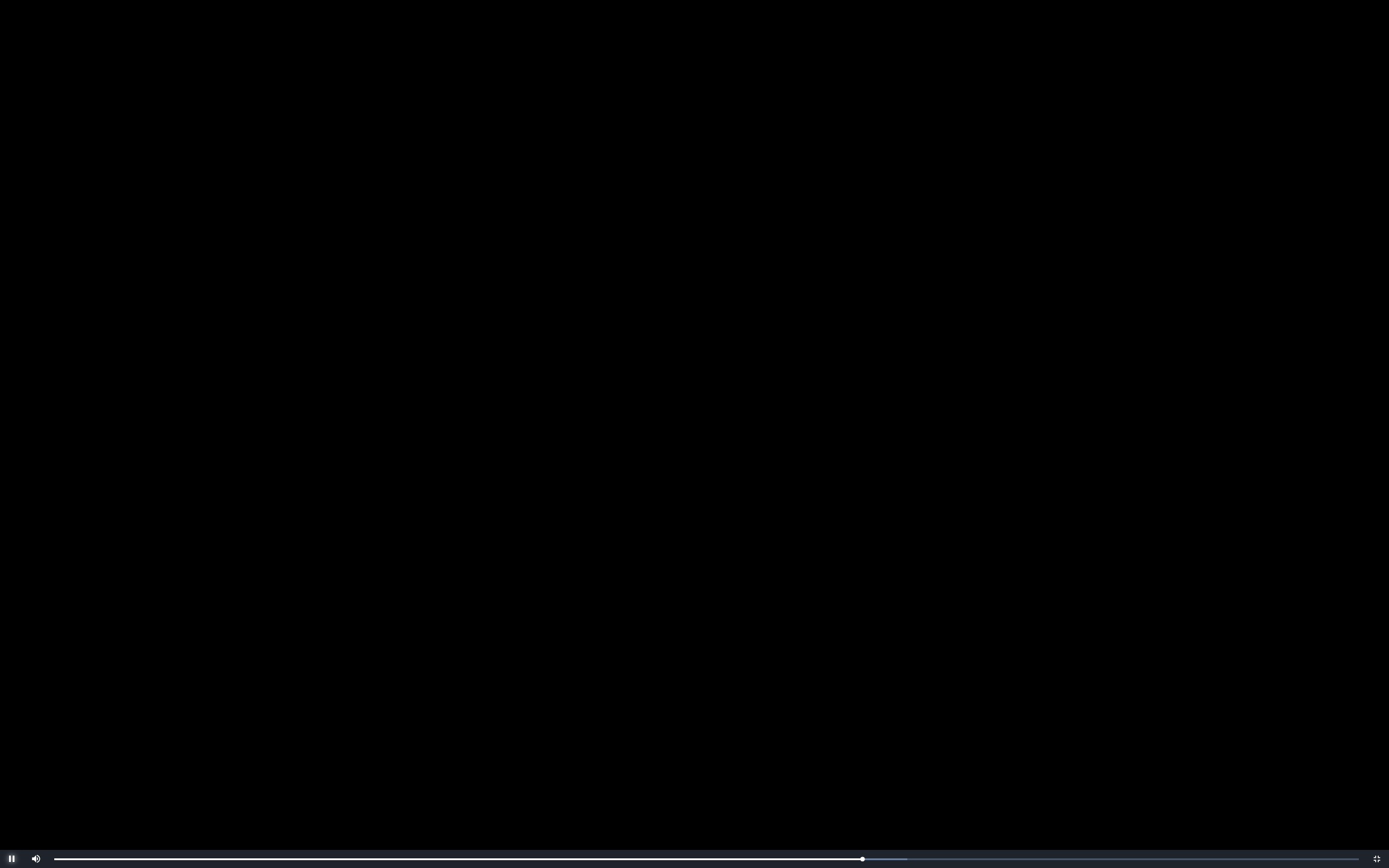
click at [12, 774] on span "Video Player" at bounding box center [12, 859] width 0 height 0
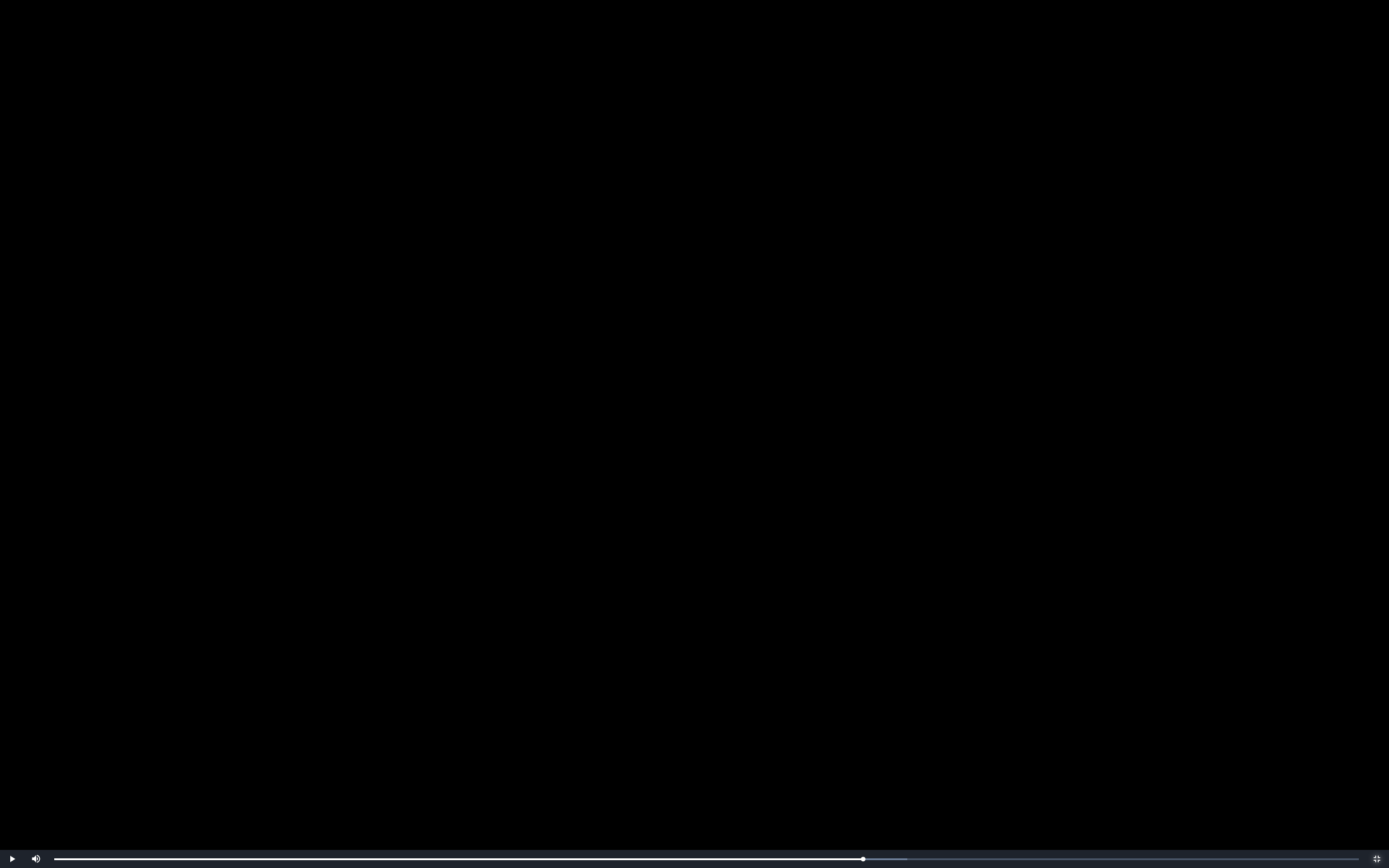
click at [1377, 774] on span "Video Player" at bounding box center [1377, 859] width 0 height 0
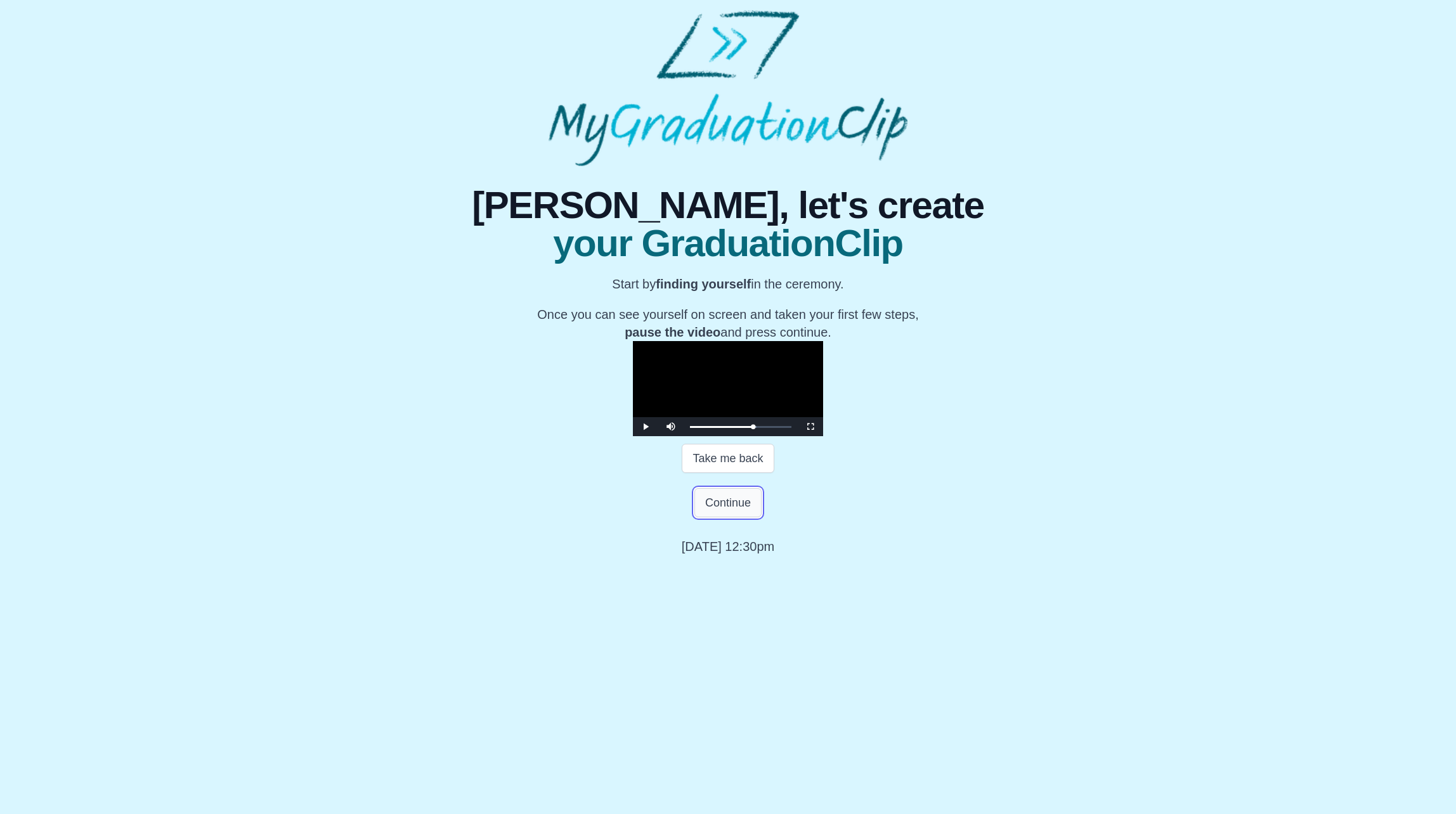
click at [733, 517] on button "Continue" at bounding box center [728, 502] width 68 height 29
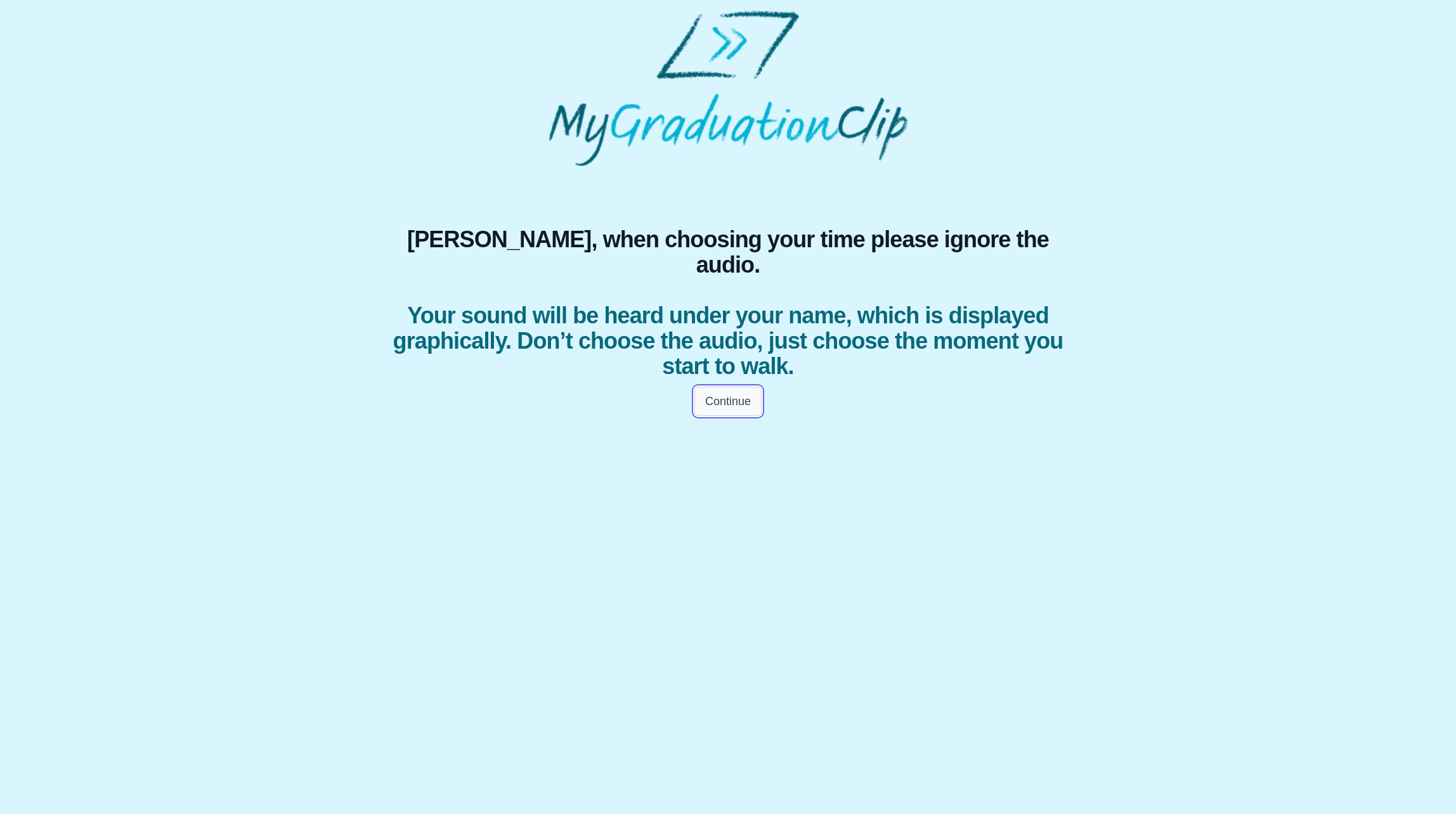
click at [727, 387] on button "Continue" at bounding box center [728, 401] width 68 height 29
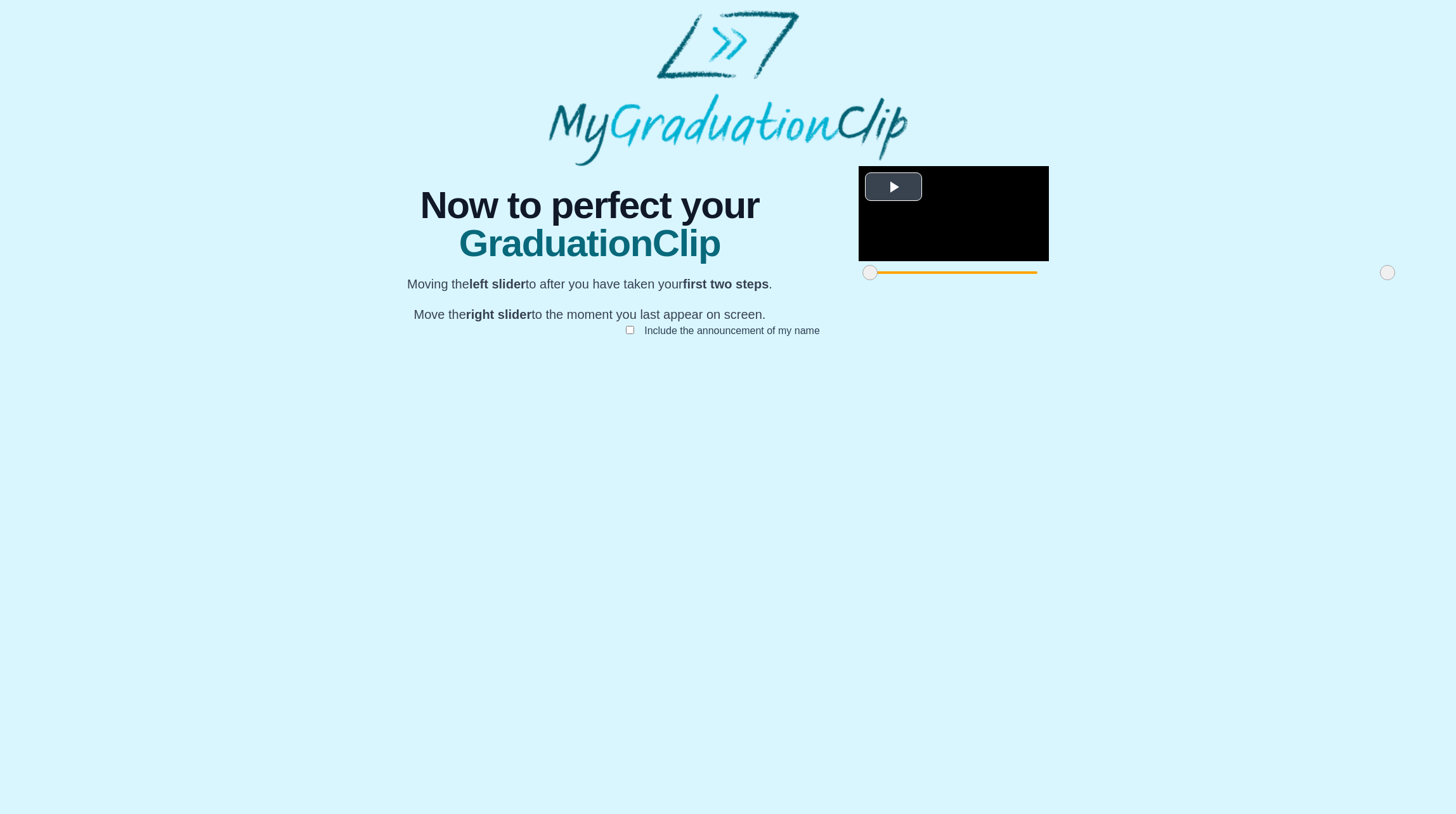
click at [894, 187] on span "Video Player" at bounding box center [894, 187] width 0 height 0
drag, startPoint x: 985, startPoint y: 639, endPoint x: 977, endPoint y: 640, distance: 8.1
click at [1371, 281] on span at bounding box center [1379, 273] width 15 height 15
drag, startPoint x: 467, startPoint y: 642, endPoint x: 582, endPoint y: 639, distance: 115.0
click at [978, 281] on span at bounding box center [985, 273] width 15 height 15
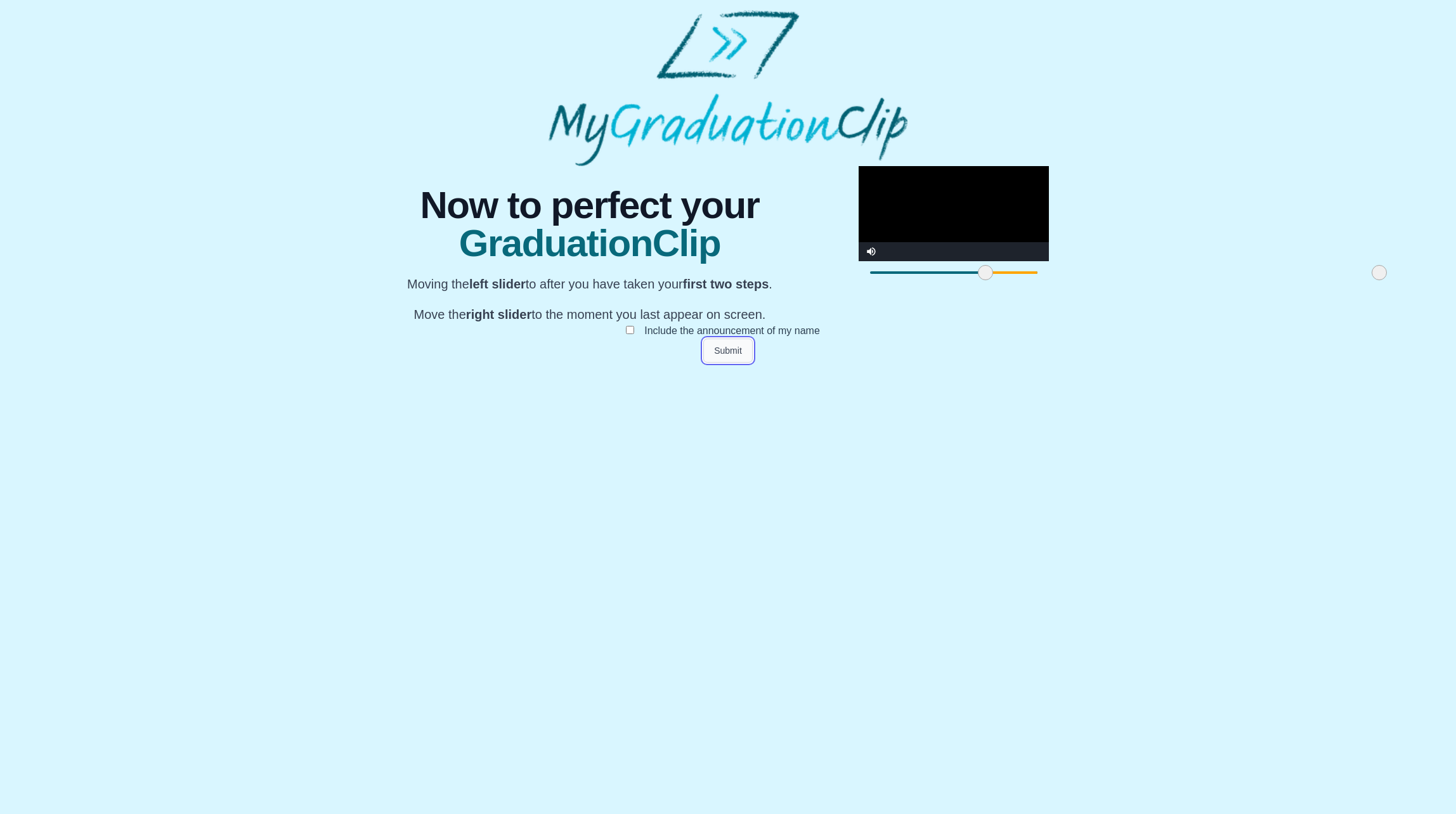
click at [734, 362] on button "Submit" at bounding box center [728, 350] width 49 height 24
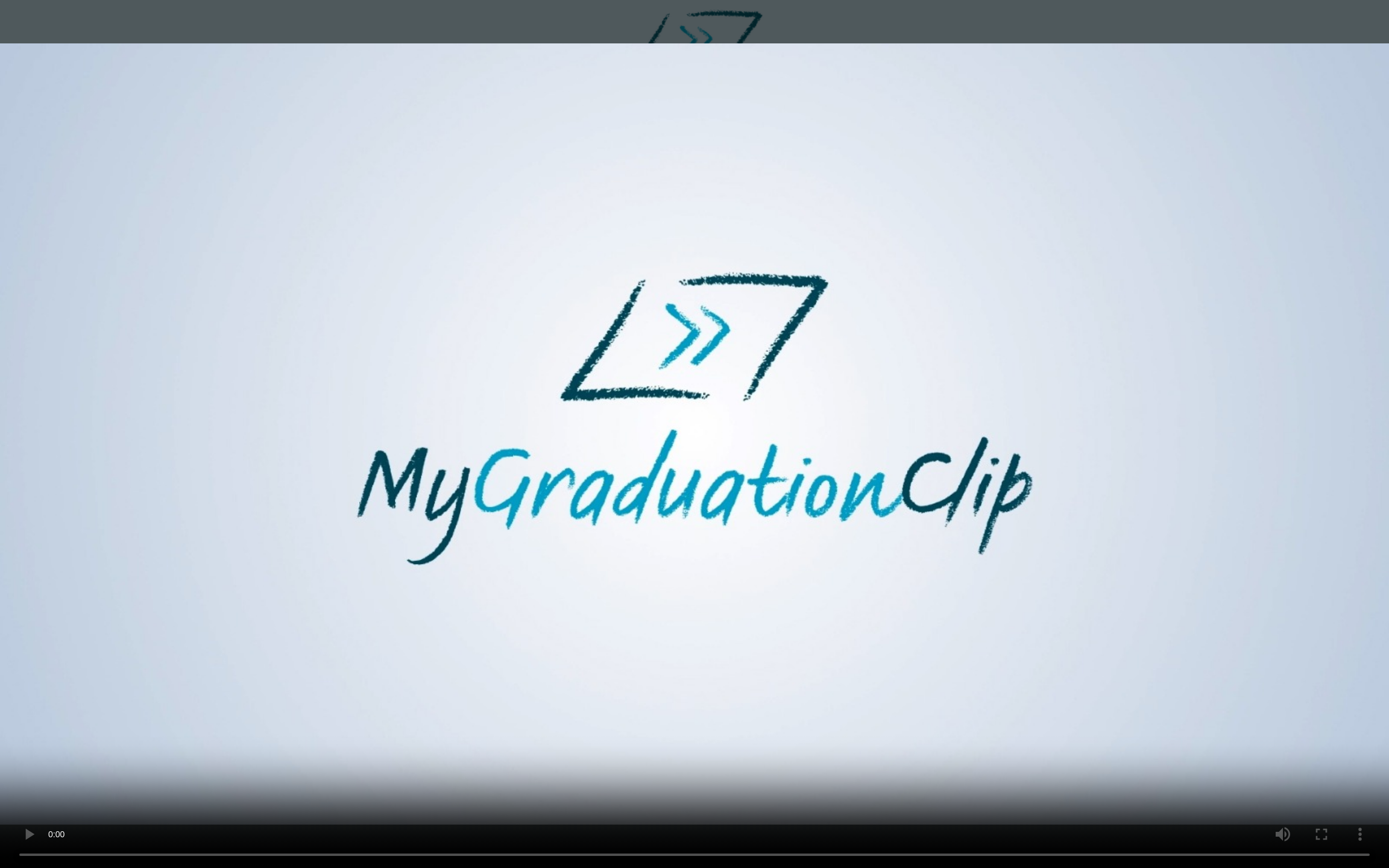
drag, startPoint x: 654, startPoint y: 722, endPoint x: 654, endPoint y: 749, distance: 27.0
click at [654, 722] on video at bounding box center [694, 434] width 1389 height 868
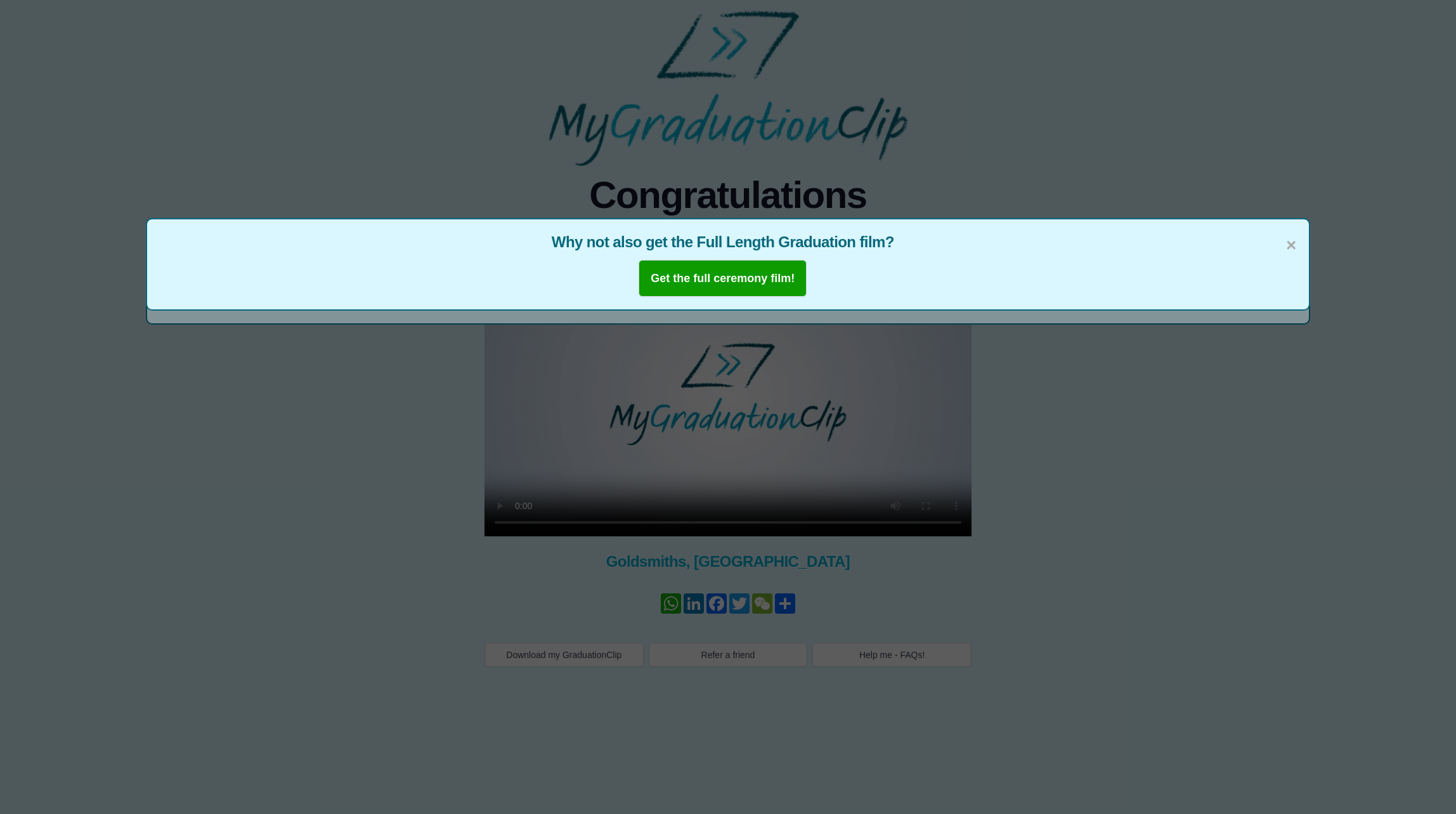
click at [723, 345] on div "× Why not also get the Full Length Graduation film? Get the full ceremony film!" at bounding box center [728, 407] width 1456 height 814
click at [1299, 242] on div "× Why not also get the Full Length Graduation film? Get the full ceremony film!" at bounding box center [728, 263] width 1165 height 92
click at [1293, 244] on span "×" at bounding box center [1291, 245] width 10 height 27
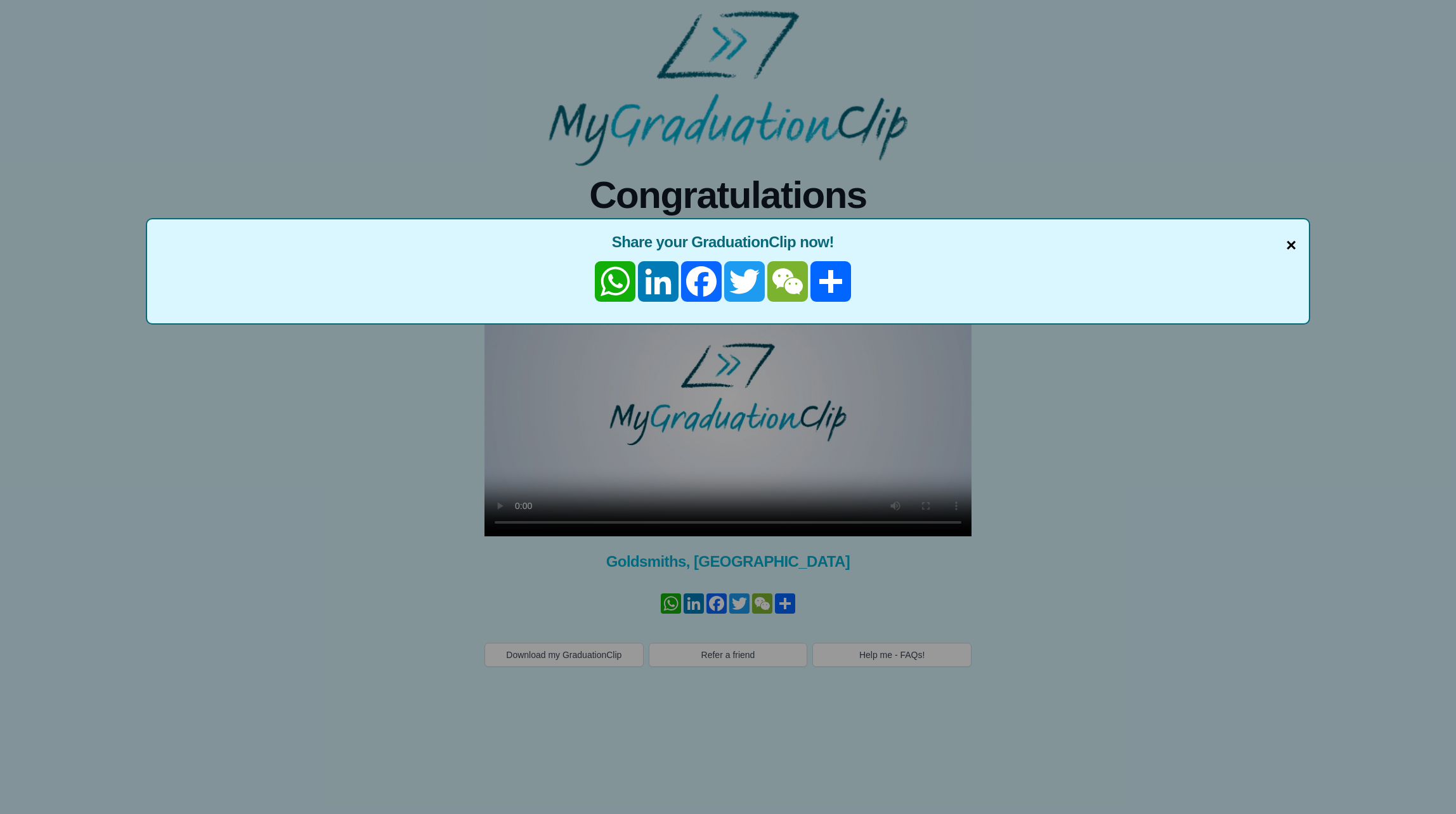
click at [1290, 246] on span "×" at bounding box center [1291, 245] width 10 height 27
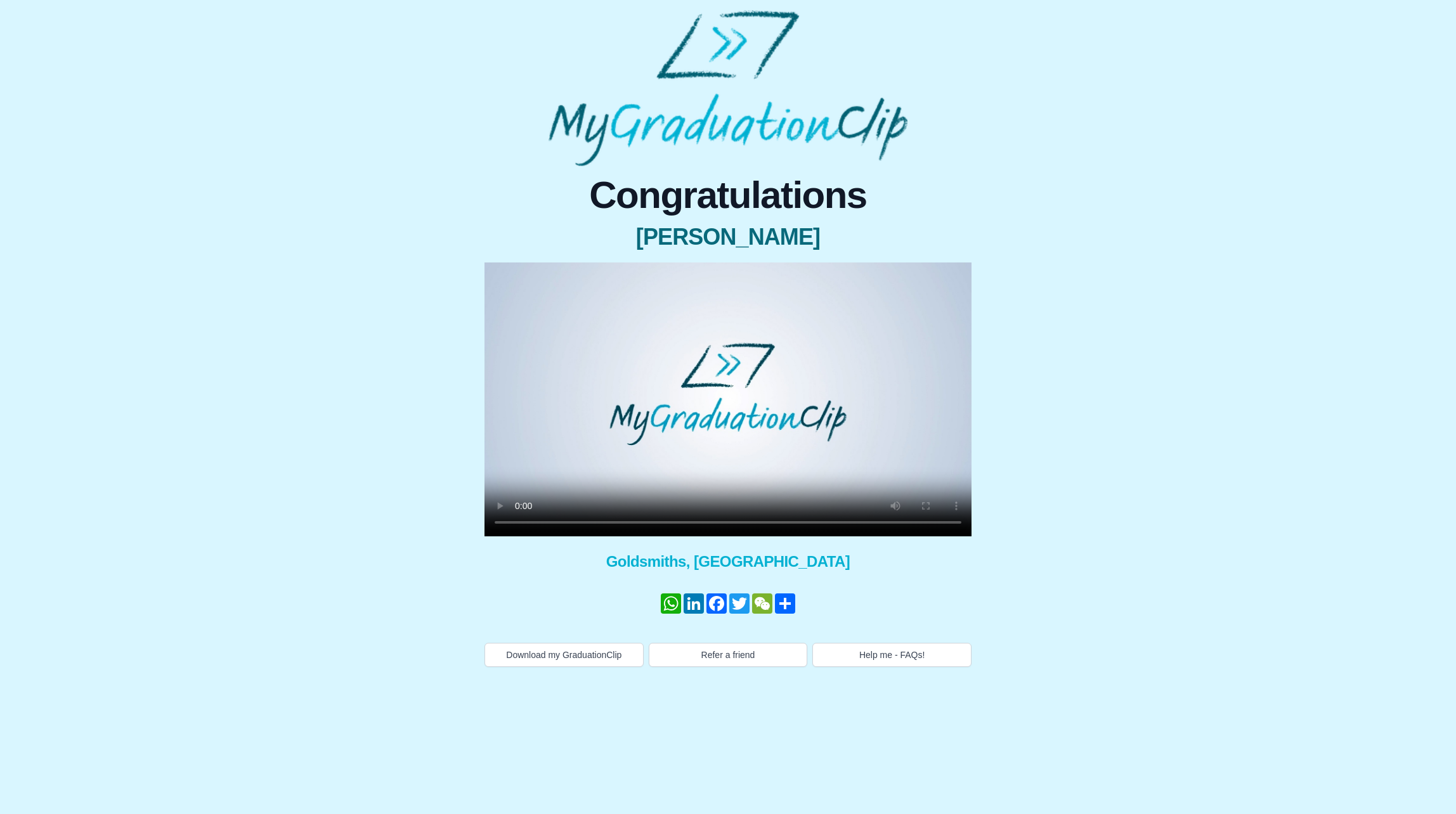
click at [803, 420] on video at bounding box center [728, 399] width 487 height 274
click at [1263, 163] on div "Congratulations [PERSON_NAME] × Share your GraduationClip now! WhatsApp LinkedI…" at bounding box center [728, 339] width 1436 height 657
click at [701, 412] on video at bounding box center [728, 399] width 487 height 274
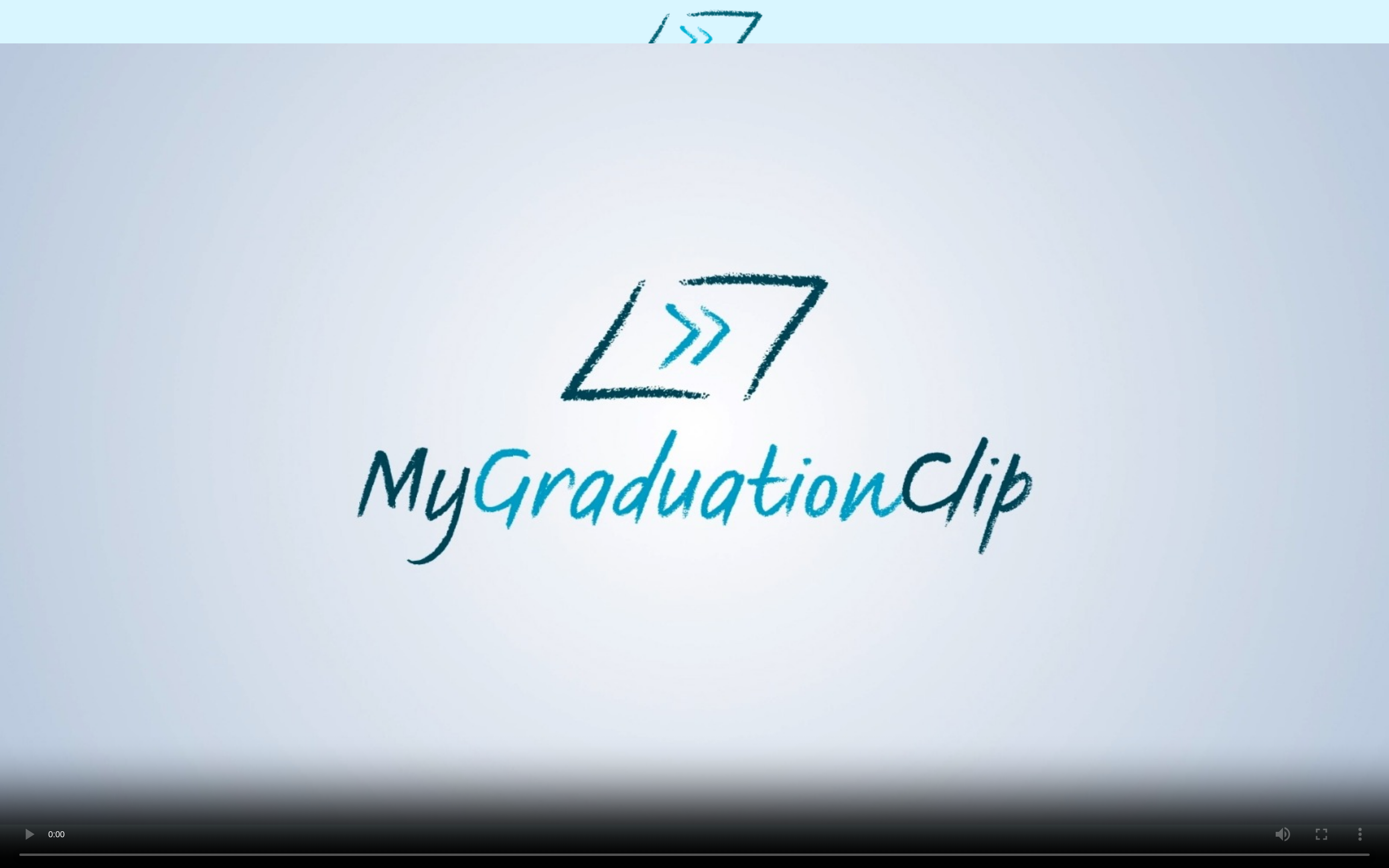
click at [659, 504] on video at bounding box center [694, 434] width 1389 height 868
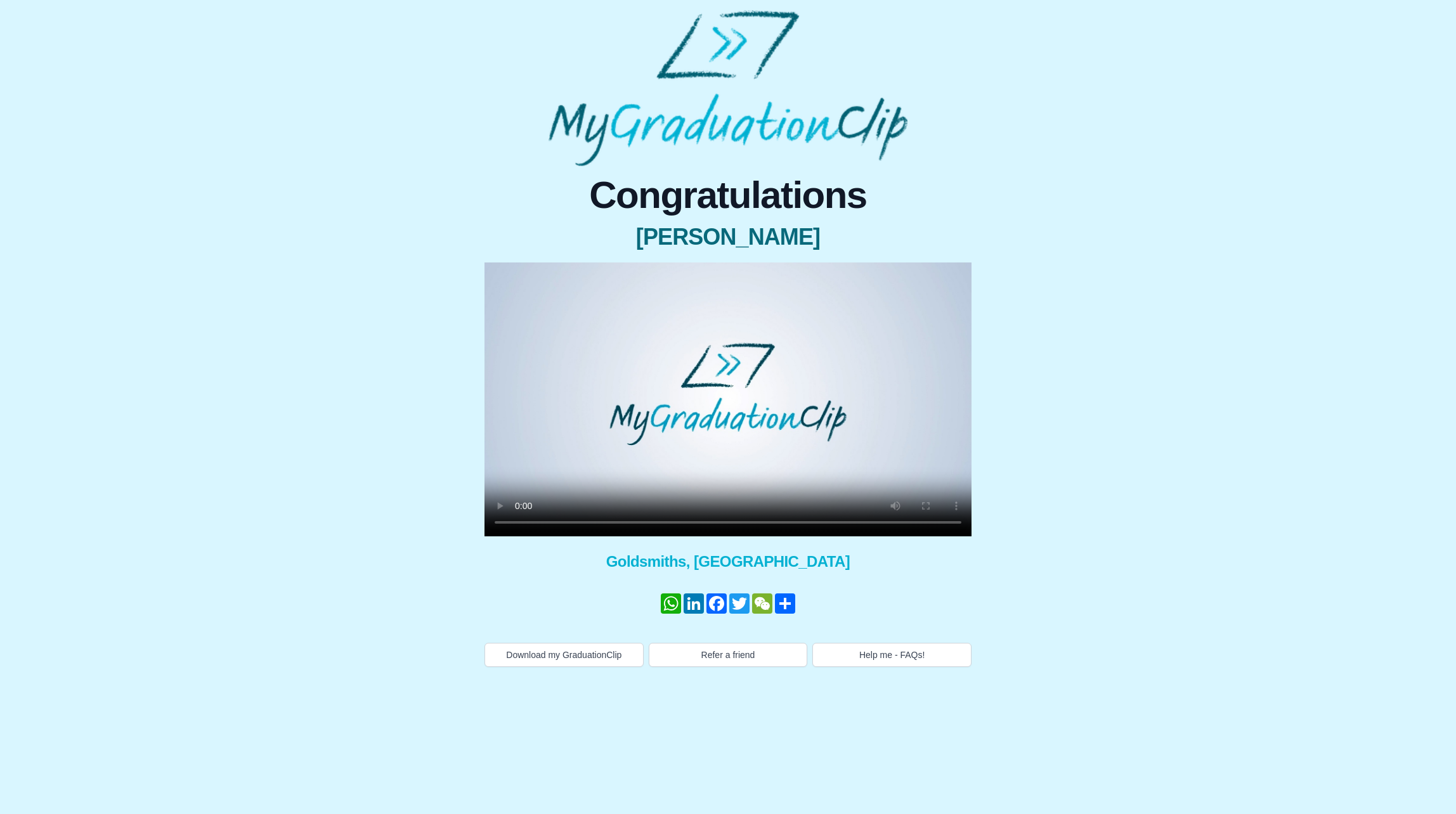
click at [713, 440] on video at bounding box center [728, 399] width 487 height 274
click at [583, 652] on button "Download my GraduationClip" at bounding box center [563, 654] width 159 height 24
click at [722, 449] on video at bounding box center [728, 399] width 487 height 274
